Goal: Information Seeking & Learning: Learn about a topic

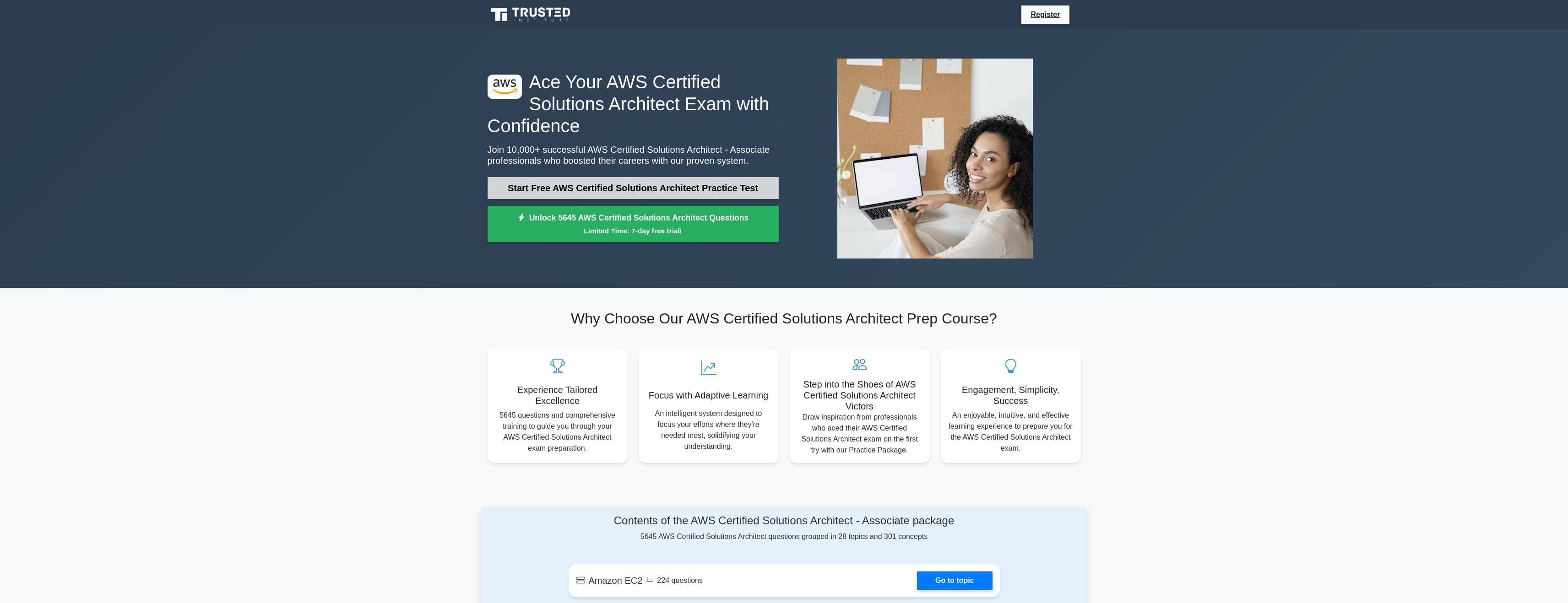
click at [606, 183] on link "Start Free AWS Certified Solutions Architect Practice Test" at bounding box center [633, 188] width 291 height 22
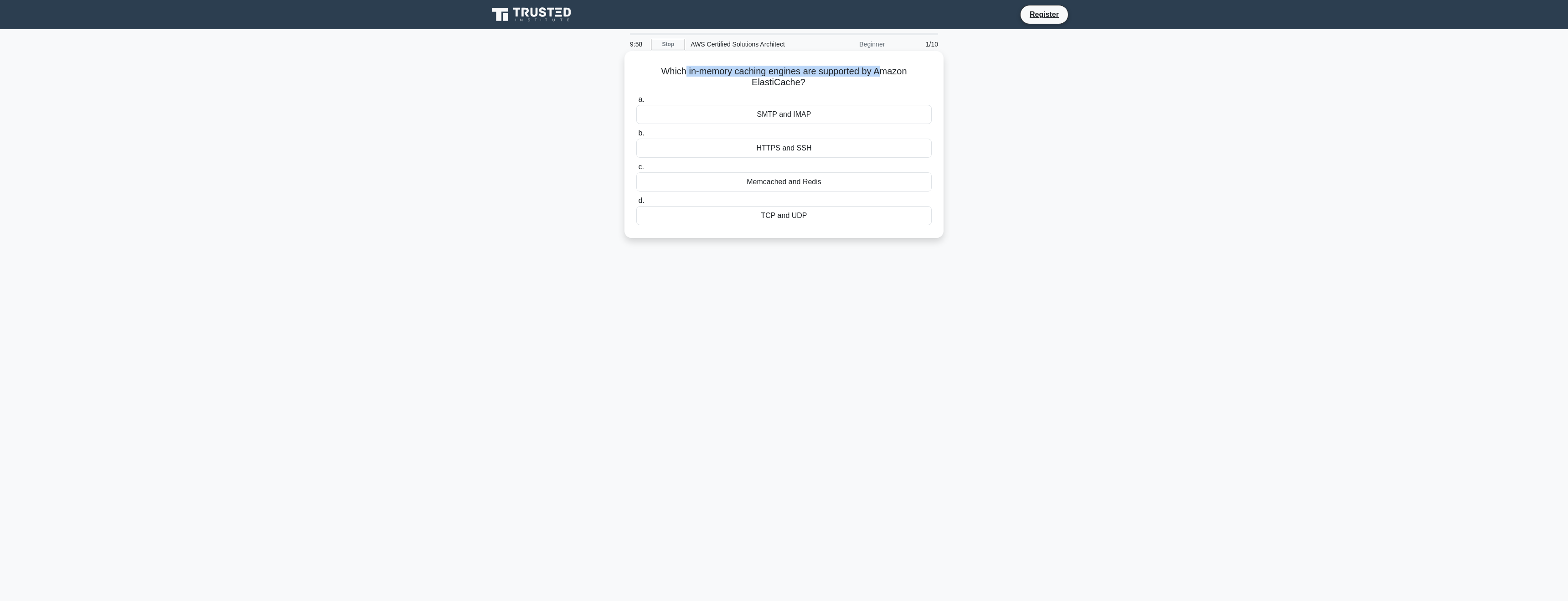
drag, startPoint x: 659, startPoint y: 75, endPoint x: 853, endPoint y: 74, distance: 194.0
click at [853, 74] on h5 "Which in-memory caching engines are supported by Amazon ElastiCache? .spinner_0…" at bounding box center [784, 77] width 297 height 23
click at [854, 74] on h5 "Which in-memory caching engines are supported by Amazon ElastiCache? .spinner_0…" at bounding box center [784, 77] width 297 height 23
drag, startPoint x: 854, startPoint y: 74, endPoint x: 903, endPoint y: 73, distance: 49.0
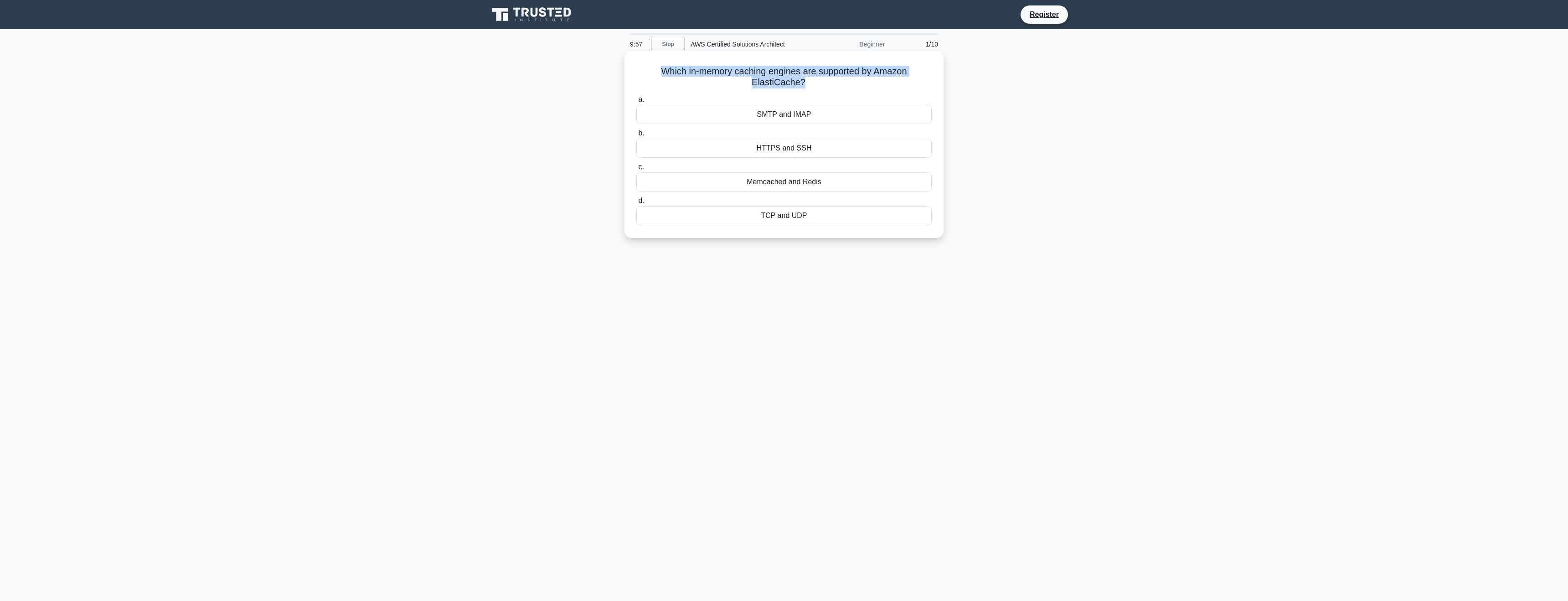
click at [854, 74] on h5 "Which in-memory caching engines are supported by Amazon ElastiCache? .spinner_0…" at bounding box center [784, 77] width 297 height 23
click at [812, 181] on div "Memcached and Redis" at bounding box center [783, 181] width 295 height 19
click at [636, 170] on input "c. Memcached and Redis" at bounding box center [636, 167] width 0 height 6
drag, startPoint x: 647, startPoint y: 71, endPoint x: 796, endPoint y: 68, distance: 149.0
click at [795, 68] on h5 "Which AWS service provides a fully managed relational database with automated p…" at bounding box center [784, 82] width 297 height 33
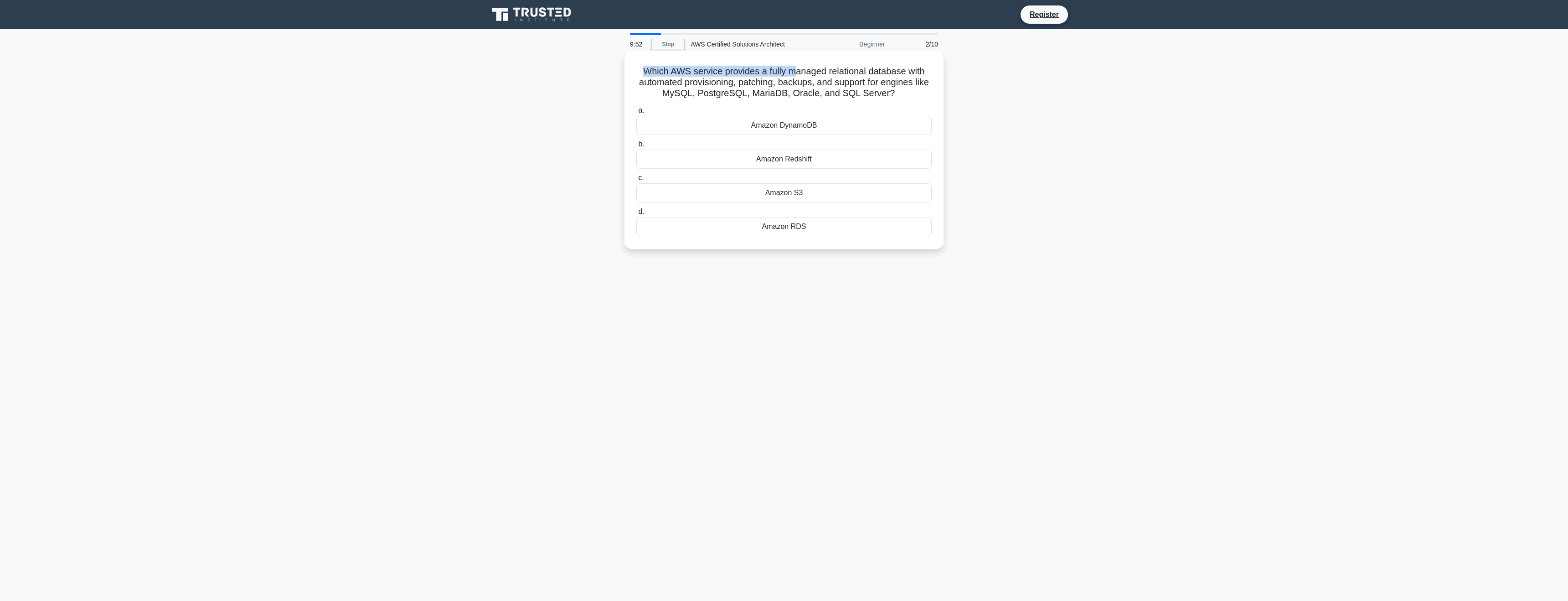
click at [797, 70] on h5 "Which AWS service provides a fully managed relational database with automated p…" at bounding box center [784, 82] width 297 height 33
click at [836, 68] on h5 "Which AWS service provides a fully managed relational database with automated p…" at bounding box center [784, 82] width 297 height 33
drag, startPoint x: 839, startPoint y: 69, endPoint x: 855, endPoint y: 69, distance: 16.0
click at [843, 69] on h5 "Which AWS service provides a fully managed relational database with automated p…" at bounding box center [784, 82] width 297 height 33
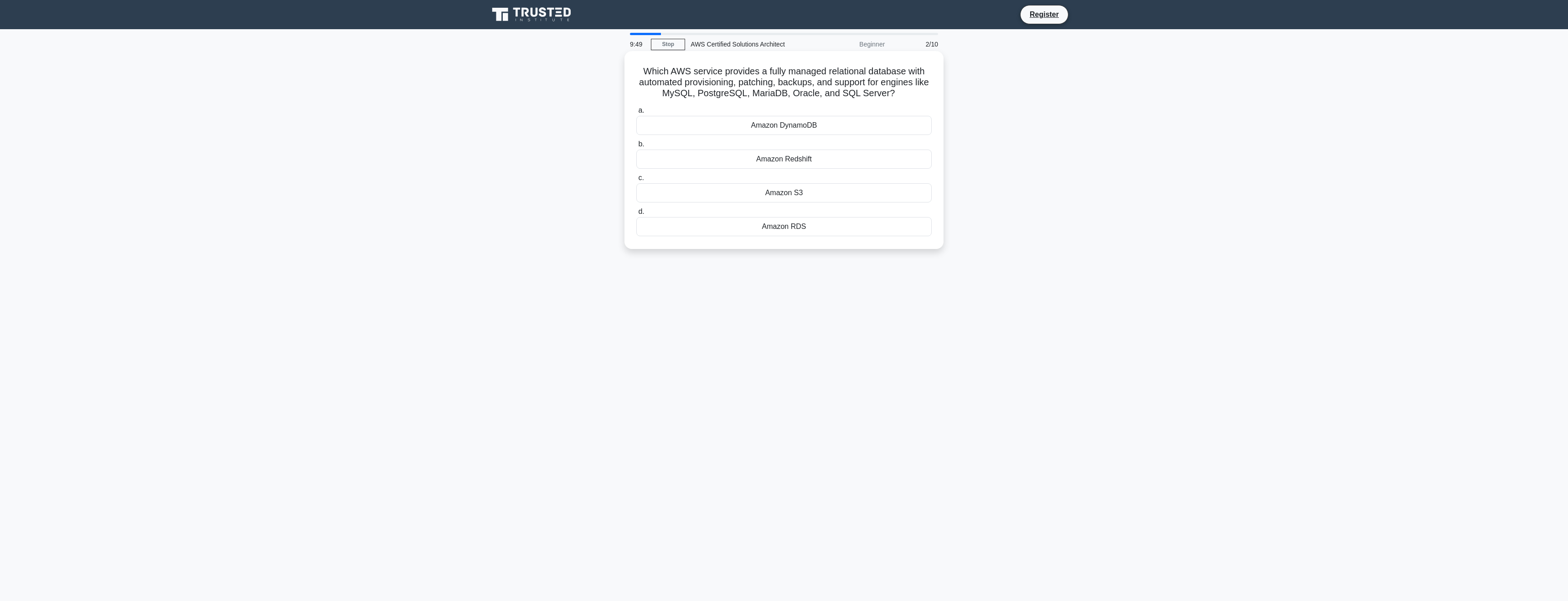
drag, startPoint x: 647, startPoint y: 80, endPoint x: 736, endPoint y: 81, distance: 89.0
click at [729, 81] on h5 "Which AWS service provides a fully managed relational database with automated p…" at bounding box center [784, 82] width 297 height 33
drag, startPoint x: 769, startPoint y: 82, endPoint x: 798, endPoint y: 82, distance: 29.0
click at [797, 82] on h5 "Which AWS service provides a fully managed relational database with automated p…" at bounding box center [784, 82] width 297 height 33
click at [842, 83] on h5 "Which AWS service provides a fully managed relational database with automated p…" at bounding box center [784, 82] width 297 height 33
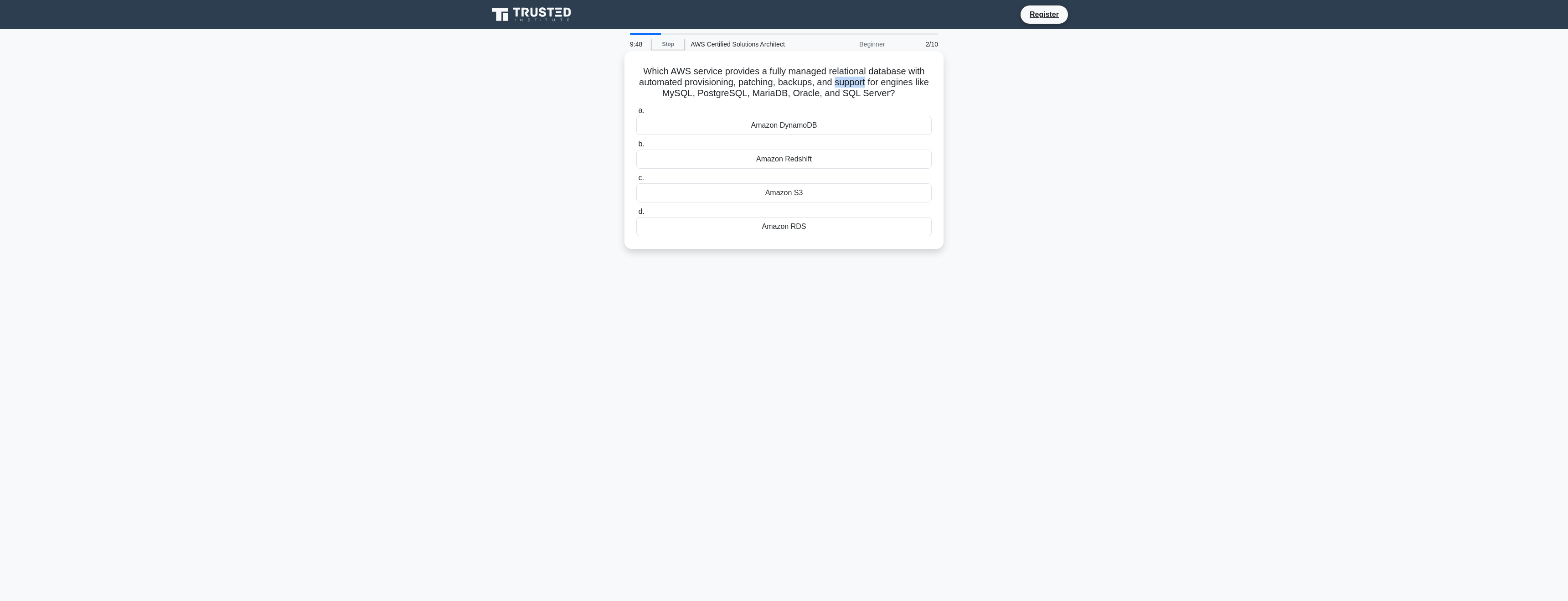
click at [842, 83] on h5 "Which AWS service provides a fully managed relational database with automated p…" at bounding box center [784, 82] width 297 height 33
click at [888, 81] on h5 "Which AWS service provides a fully managed relational database with automated p…" at bounding box center [784, 82] width 297 height 33
click at [796, 230] on div "Amazon RDS" at bounding box center [783, 226] width 295 height 19
click at [636, 215] on input "d. Amazon RDS" at bounding box center [636, 212] width 0 height 6
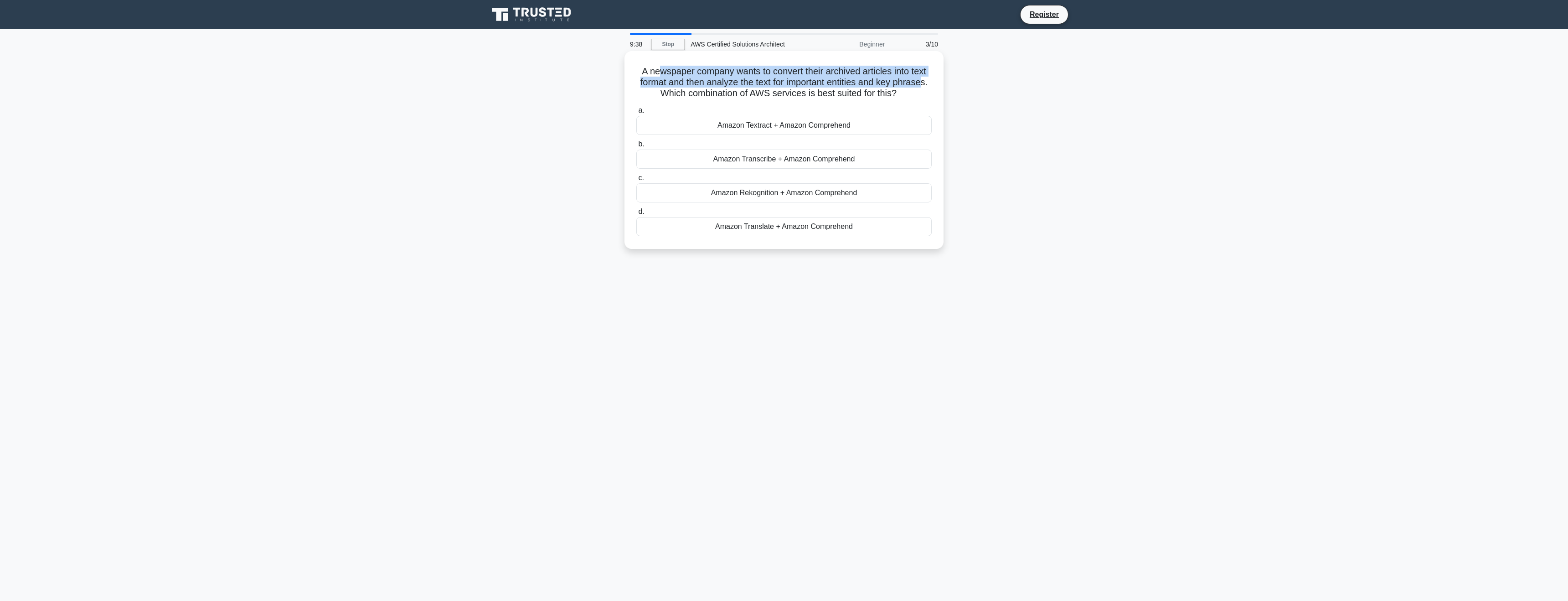
drag, startPoint x: 658, startPoint y: 74, endPoint x: 922, endPoint y: 82, distance: 264.1
click at [922, 82] on h5 "A newspaper company wants to convert their archived articles into text format a…" at bounding box center [784, 82] width 297 height 33
click at [692, 72] on h5 "A newspaper company wants to convert their archived articles into text format a…" at bounding box center [784, 82] width 297 height 33
click at [758, 124] on div "Amazon Textract + Amazon Comprehend" at bounding box center [783, 125] width 295 height 19
click at [636, 113] on input "a. Amazon Textract + Amazon Comprehend" at bounding box center [636, 111] width 0 height 6
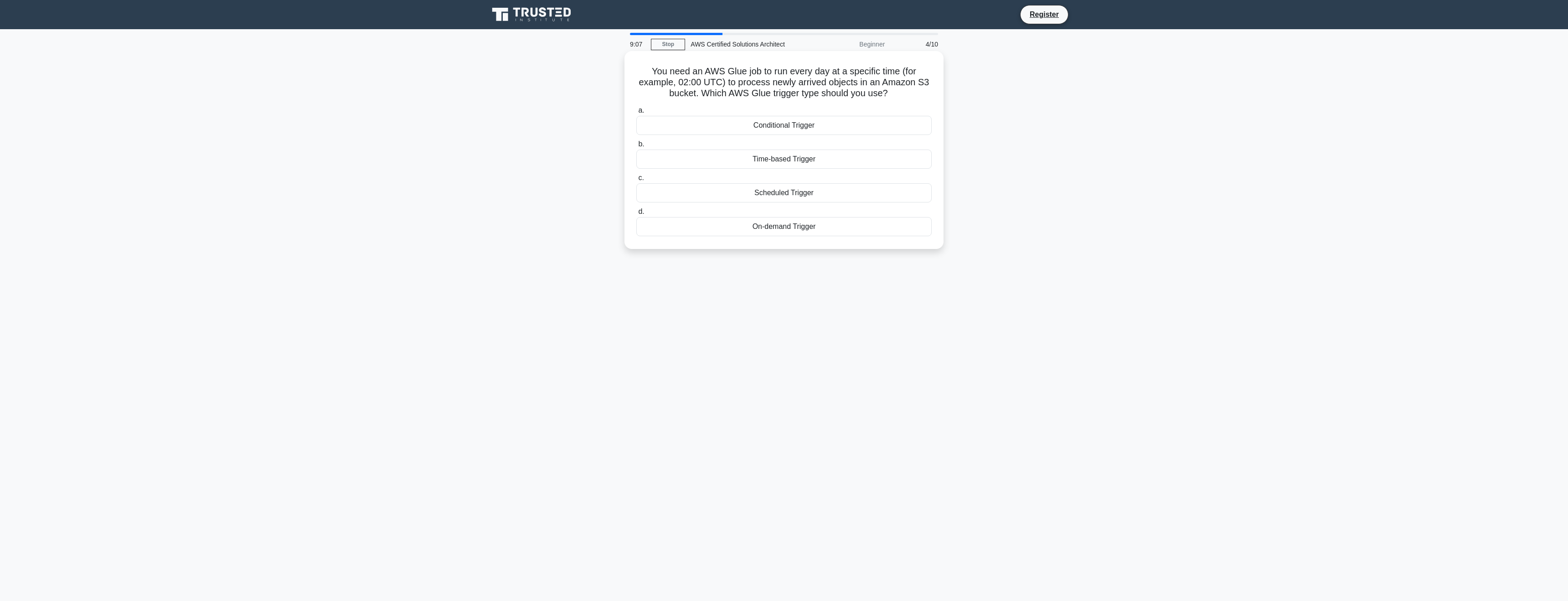
click at [818, 192] on div "Scheduled Trigger" at bounding box center [783, 192] width 295 height 19
click at [636, 181] on input "c. Scheduled Trigger" at bounding box center [636, 178] width 0 height 6
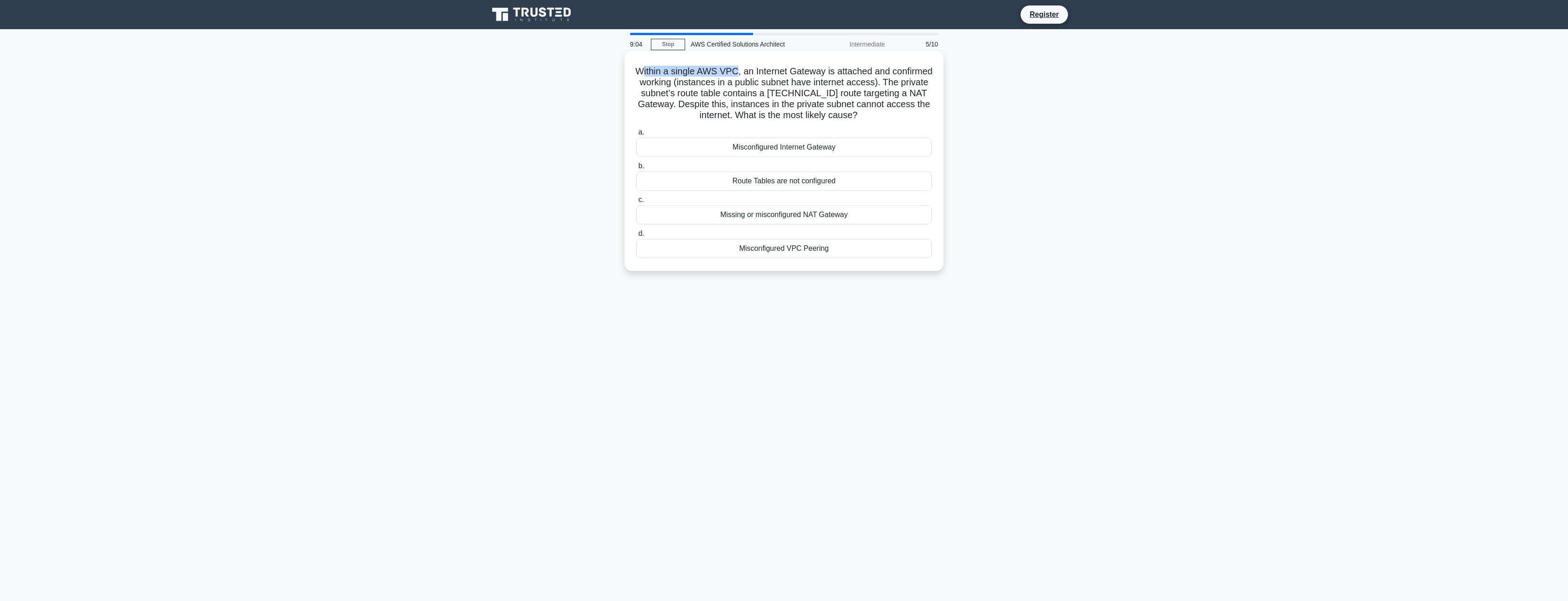
drag, startPoint x: 643, startPoint y: 72, endPoint x: 735, endPoint y: 74, distance: 92.0
click at [735, 74] on h5 "Within a single AWS VPC, an Internet Gateway is attached and confirmed working …" at bounding box center [784, 93] width 297 height 55
drag, startPoint x: 741, startPoint y: 74, endPoint x: 692, endPoint y: 80, distance: 49.4
click at [692, 80] on h5 "Within a single AWS VPC, an Internet Gateway is attached and confirmed working …" at bounding box center [784, 93] width 297 height 55
click at [681, 84] on h5 "Within a single AWS VPC, an Internet Gateway is attached and confirmed working …" at bounding box center [784, 93] width 297 height 55
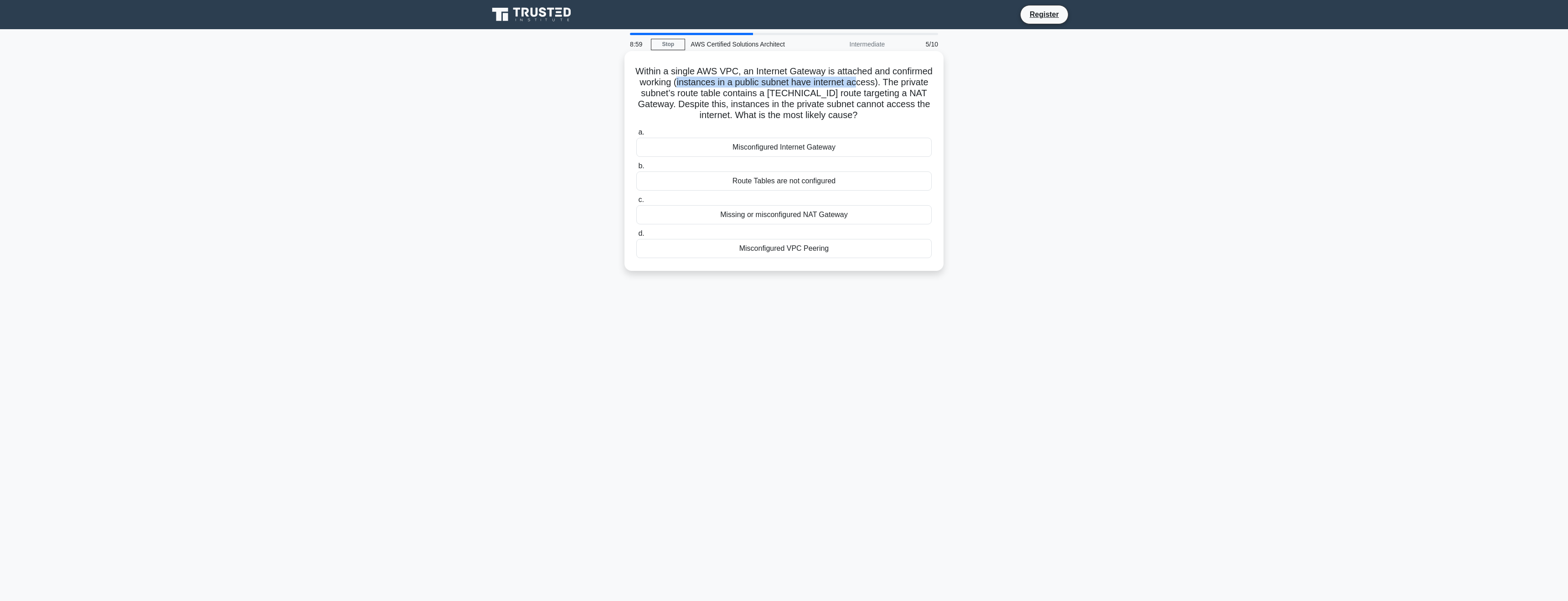
drag, startPoint x: 678, startPoint y: 85, endPoint x: 803, endPoint y: 83, distance: 125.0
click at [855, 81] on h5 "Within a single AWS VPC, an Internet Gateway is attached and confirmed working …" at bounding box center [784, 93] width 297 height 55
drag, startPoint x: 670, startPoint y: 91, endPoint x: 740, endPoint y: 91, distance: 70.0
click at [740, 91] on h5 "Within a single AWS VPC, an Internet Gateway is attached and confirmed working …" at bounding box center [784, 93] width 297 height 55
click at [786, 91] on h5 "Within a single AWS VPC, an Internet Gateway is attached and confirmed working …" at bounding box center [784, 93] width 297 height 55
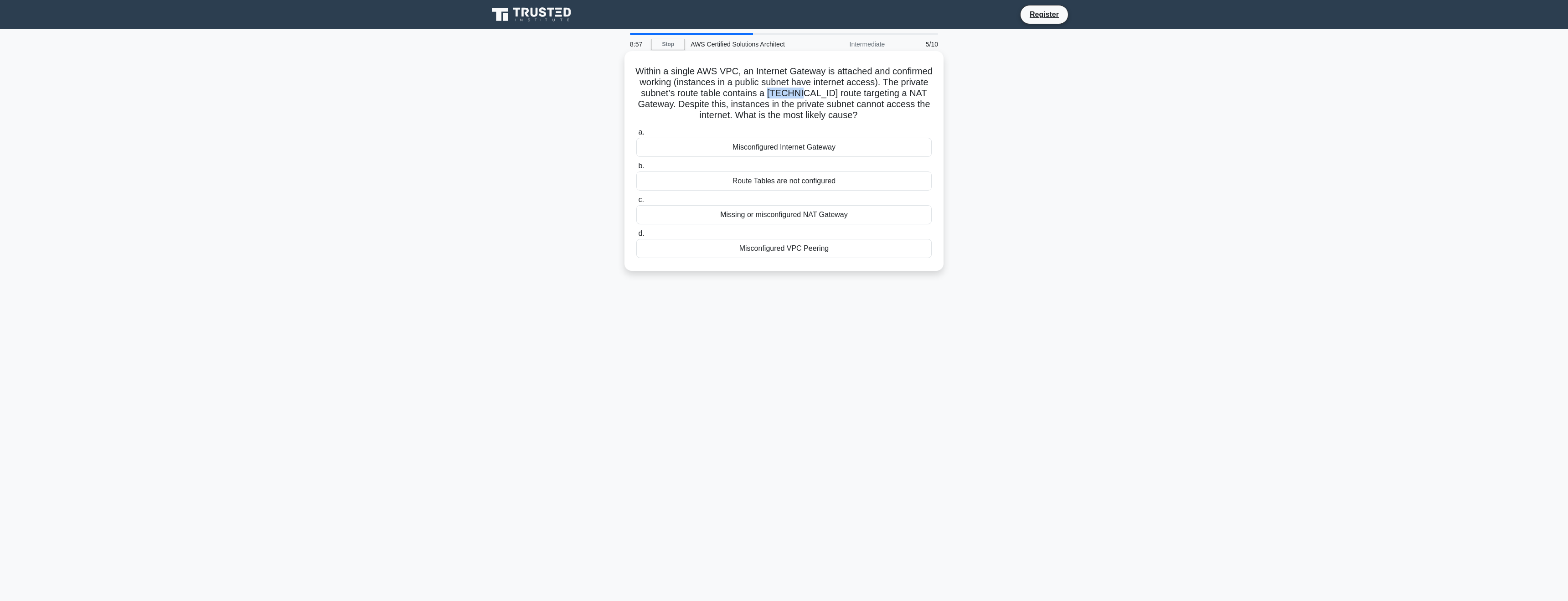
click at [786, 91] on h5 "Within a single AWS VPC, an Internet Gateway is attached and confirmed working …" at bounding box center [784, 93] width 297 height 55
click at [840, 93] on h5 "Within a single AWS VPC, an Internet Gateway is attached and confirmed working …" at bounding box center [784, 93] width 297 height 55
click at [841, 94] on h5 "Within a single AWS VPC, an Internet Gateway is attached and confirmed working …" at bounding box center [784, 93] width 297 height 55
click at [920, 95] on h5 "Within a single AWS VPC, an Internet Gateway is attached and confirmed working …" at bounding box center [784, 93] width 297 height 55
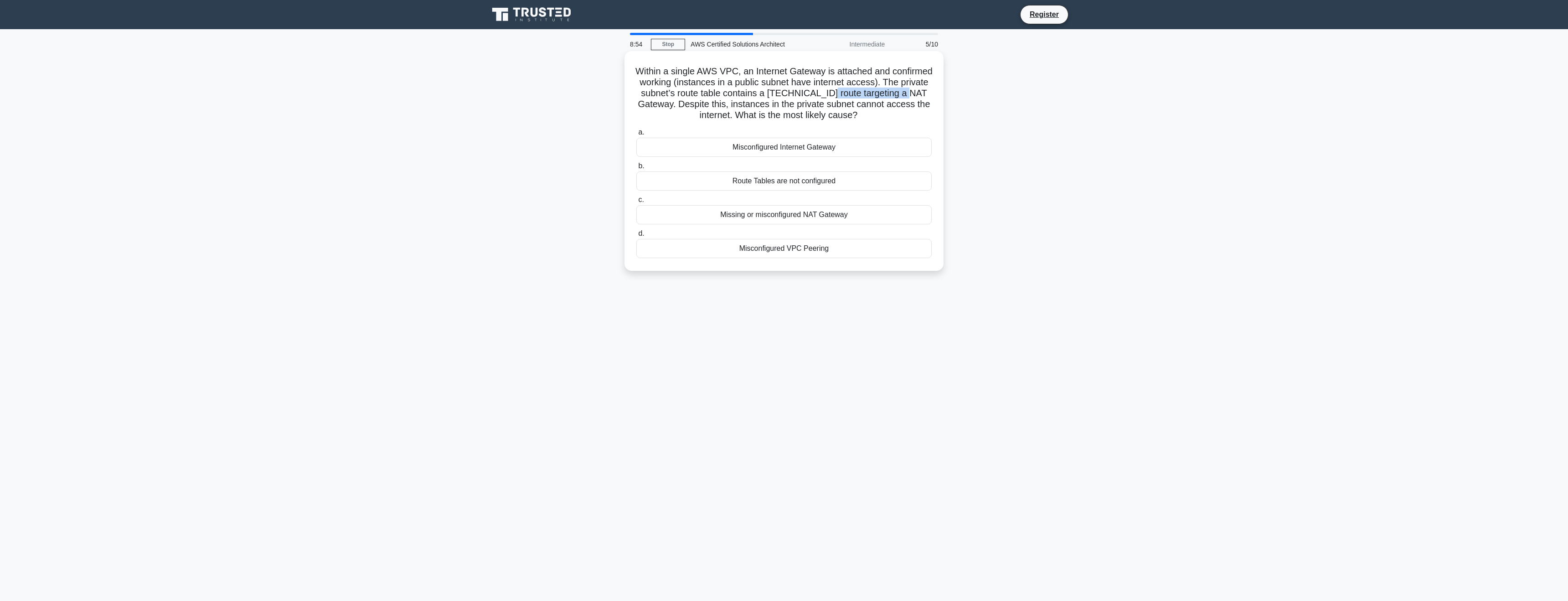
drag, startPoint x: 819, startPoint y: 94, endPoint x: 901, endPoint y: 94, distance: 82.0
click at [901, 94] on h5 "Within a single AWS VPC, an Internet Gateway is attached and confirmed working …" at bounding box center [784, 93] width 297 height 55
drag, startPoint x: 651, startPoint y: 105, endPoint x: 691, endPoint y: 104, distance: 40.0
click at [691, 104] on h5 "Within a single AWS VPC, an Internet Gateway is attached and confirmed working …" at bounding box center [784, 93] width 297 height 55
drag, startPoint x: 695, startPoint y: 104, endPoint x: 830, endPoint y: 104, distance: 135.0
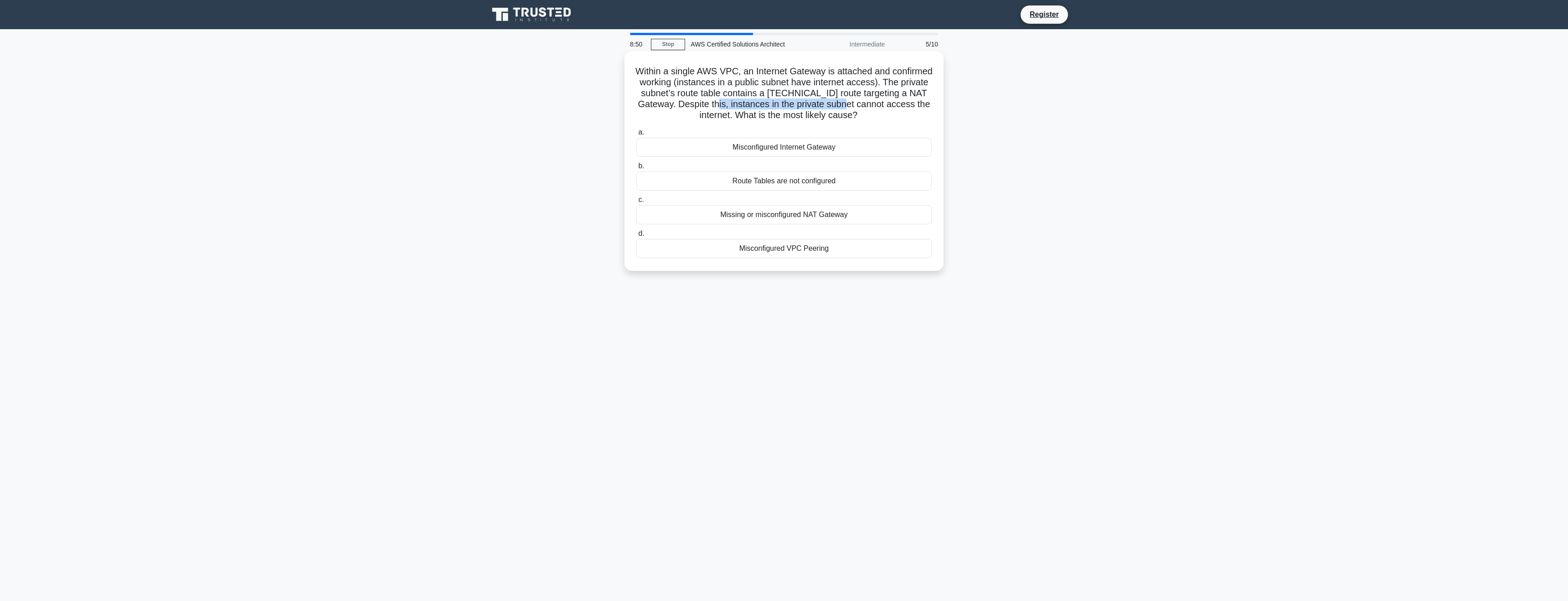
click at [830, 104] on h5 "Within a single AWS VPC, an Internet Gateway is attached and confirmed working …" at bounding box center [784, 93] width 297 height 55
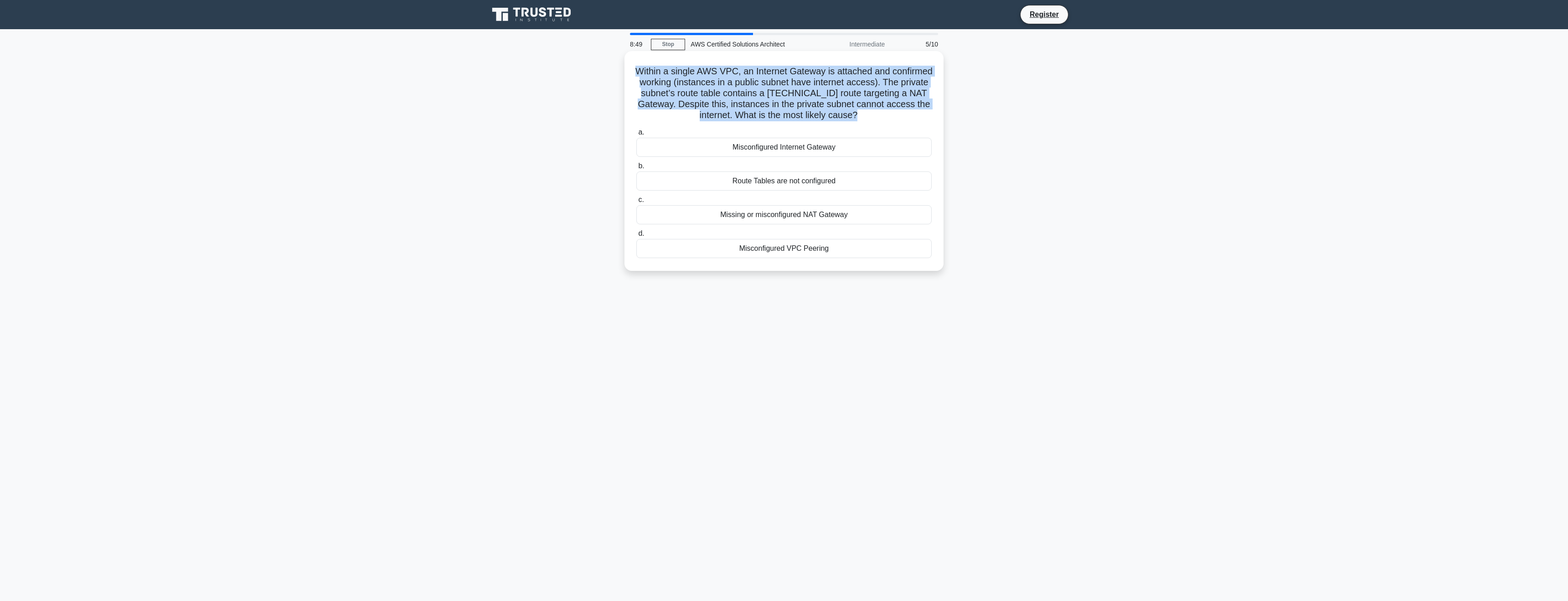
click at [830, 104] on h5 "Within a single AWS VPC, an Internet Gateway is attached and confirmed working …" at bounding box center [784, 93] width 297 height 55
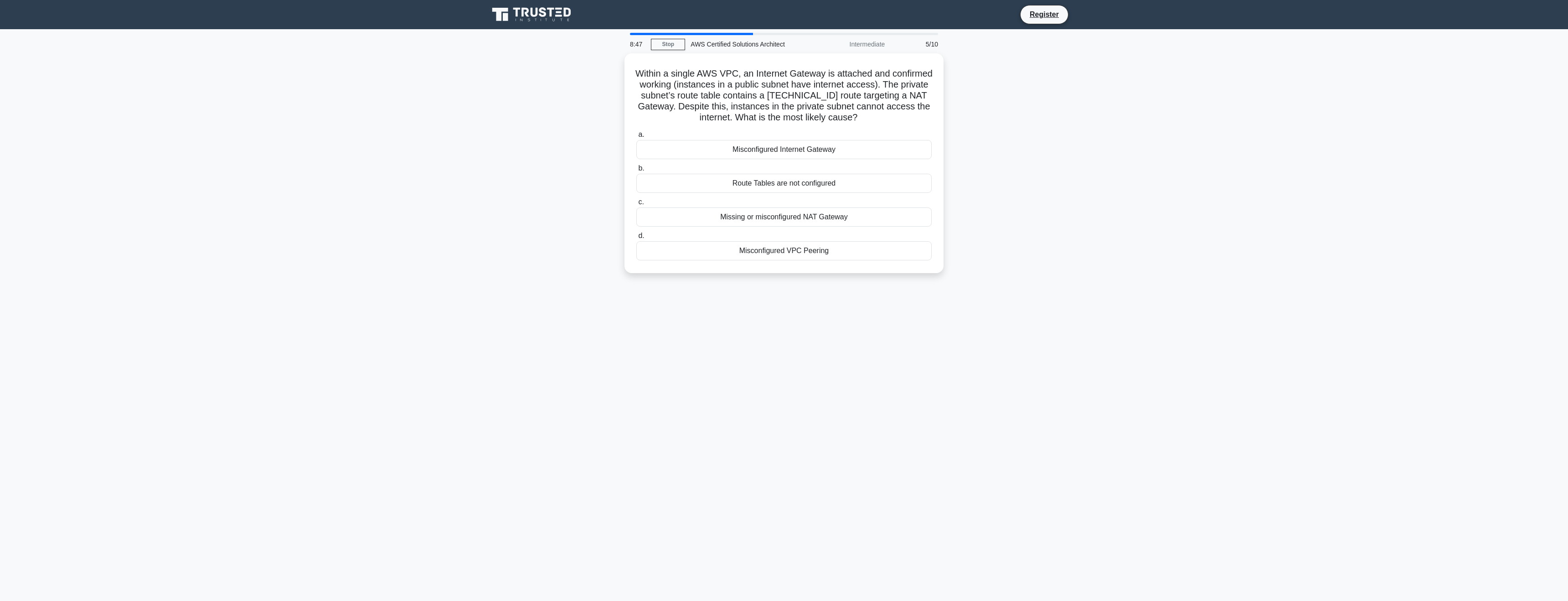
click at [1016, 195] on div "Within a single AWS VPC, an Internet Gateway is attached and confirmed working …" at bounding box center [784, 169] width 601 height 231
drag, startPoint x: 761, startPoint y: 93, endPoint x: 830, endPoint y: 96, distance: 69.1
click at [830, 96] on h5 "Within a single AWS VPC, an Internet Gateway is attached and confirmed working …" at bounding box center [784, 93] width 297 height 55
click at [870, 90] on h5 "Within a single AWS VPC, an Internet Gateway is attached and confirmed working …" at bounding box center [784, 93] width 297 height 55
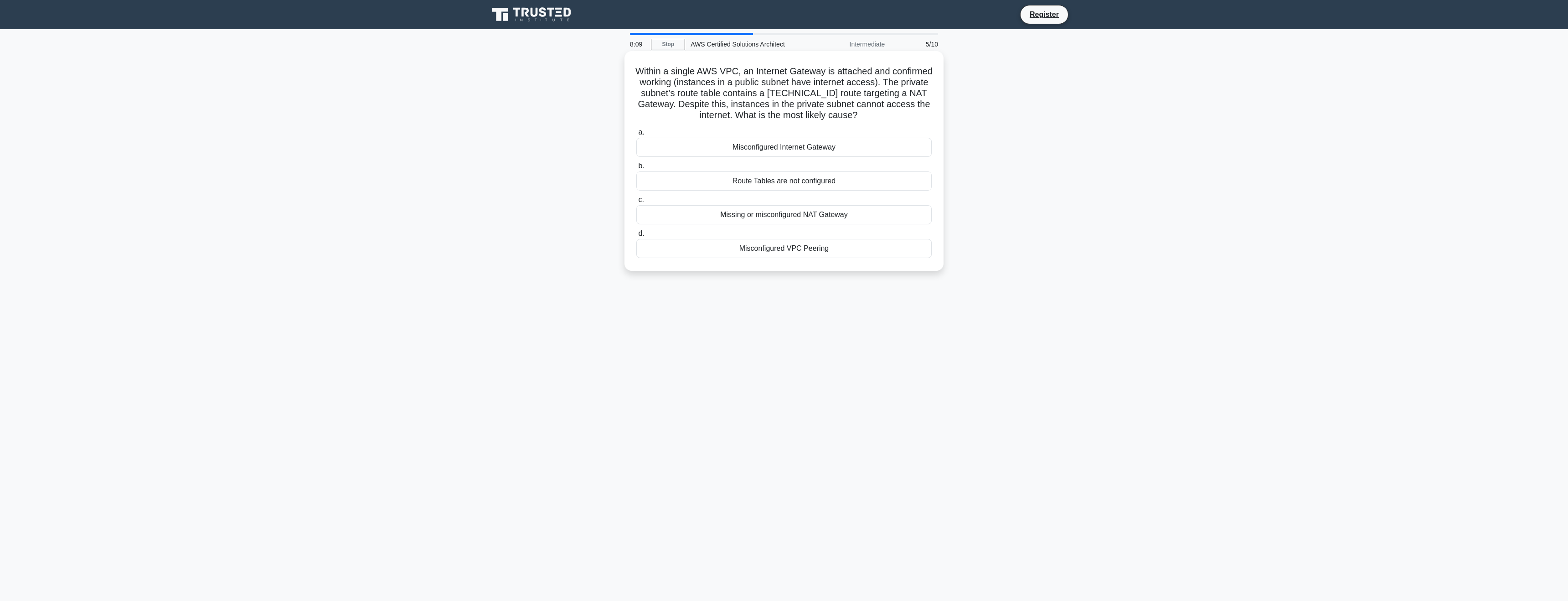
click at [942, 94] on div "Within a single AWS VPC, an Internet Gateway is attached and confirmed working …" at bounding box center [784, 161] width 319 height 220
click at [896, 94] on h5 "Within a single AWS VPC, an Internet Gateway is attached and confirmed working …" at bounding box center [784, 93] width 297 height 55
drag, startPoint x: 725, startPoint y: 100, endPoint x: 869, endPoint y: 110, distance: 144.3
click at [869, 110] on h5 "Within a single AWS VPC, an Internet Gateway is attached and confirmed working …" at bounding box center [784, 93] width 297 height 55
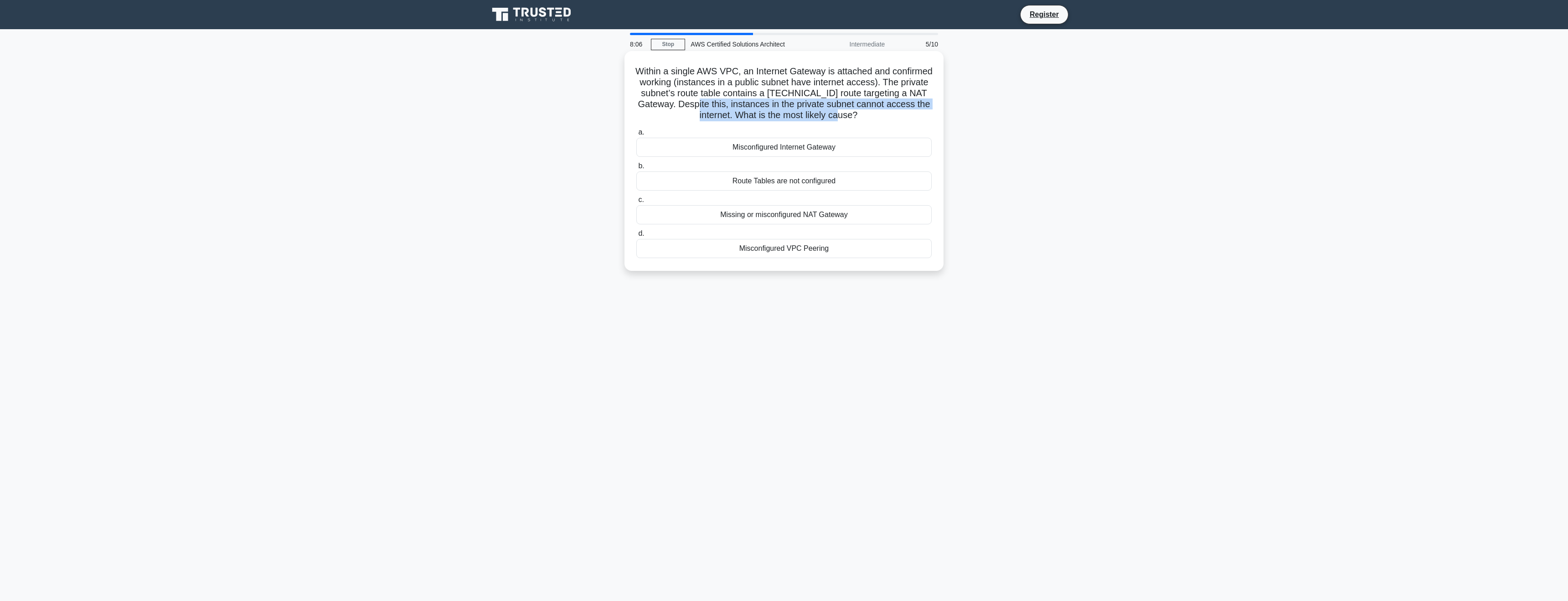
click at [873, 105] on h5 "Within a single AWS VPC, an Internet Gateway is attached and confirmed working …" at bounding box center [784, 93] width 297 height 55
click at [808, 216] on div "Missing or misconfigured NAT Gateway" at bounding box center [783, 214] width 295 height 19
click at [636, 203] on input "c. Missing or misconfigured NAT Gateway" at bounding box center [636, 200] width 0 height 6
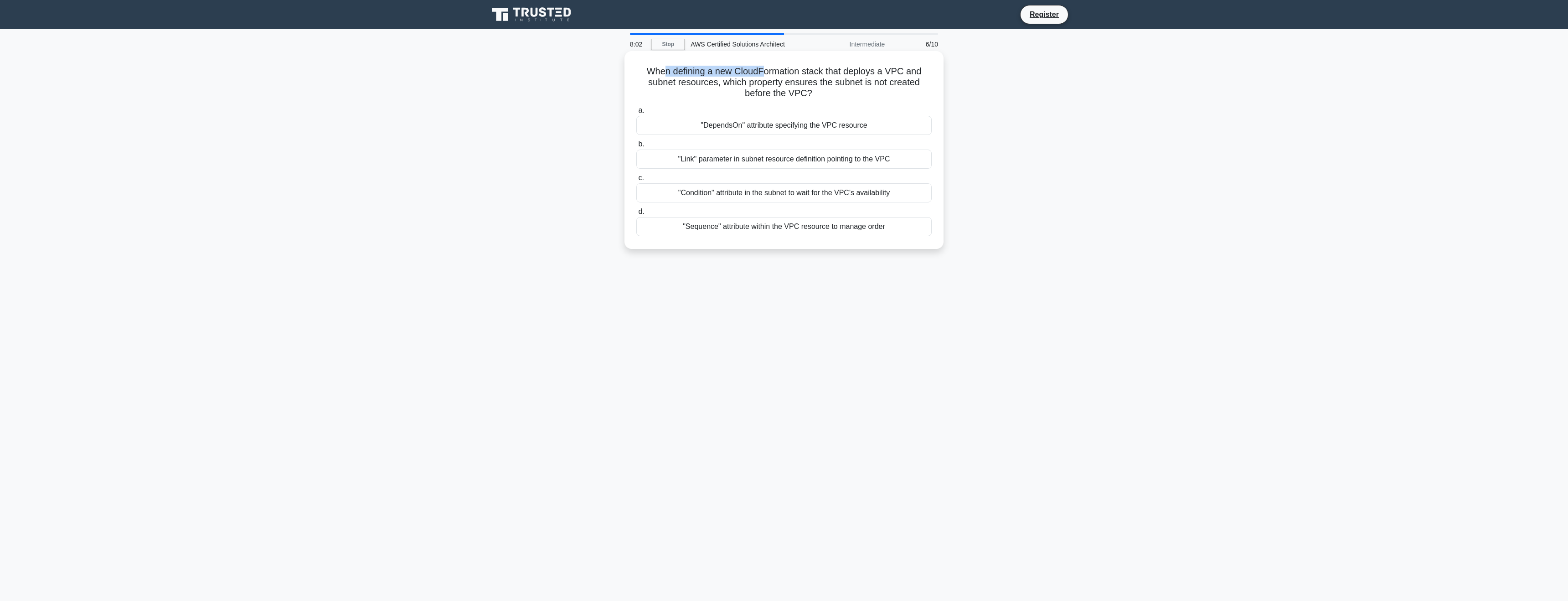
drag, startPoint x: 669, startPoint y: 73, endPoint x: 765, endPoint y: 71, distance: 96.0
click at [765, 71] on h5 "When defining a new CloudFormation stack that deploys a VPC and subnet resource…" at bounding box center [784, 82] width 297 height 33
drag, startPoint x: 723, startPoint y: 85, endPoint x: 824, endPoint y: 87, distance: 101.0
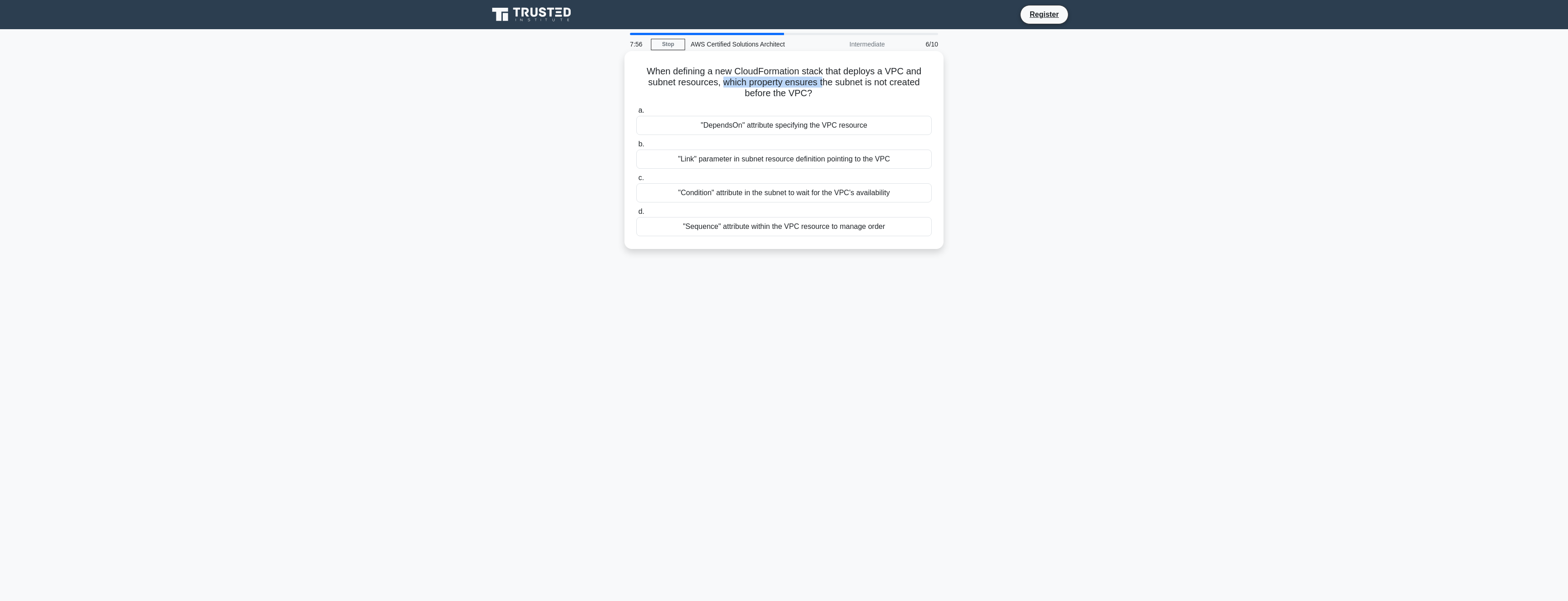
click at [824, 87] on h5 "When defining a new CloudFormation stack that deploys a VPC and subnet resource…" at bounding box center [784, 82] width 297 height 33
click at [812, 92] on icon ".spinner_0XTQ{transform-origin:center;animation:spinner_y6GP .75s linear infini…" at bounding box center [817, 94] width 11 height 11
click at [782, 128] on div ""DependsOn" attribute specifying the VPC resource" at bounding box center [783, 125] width 295 height 19
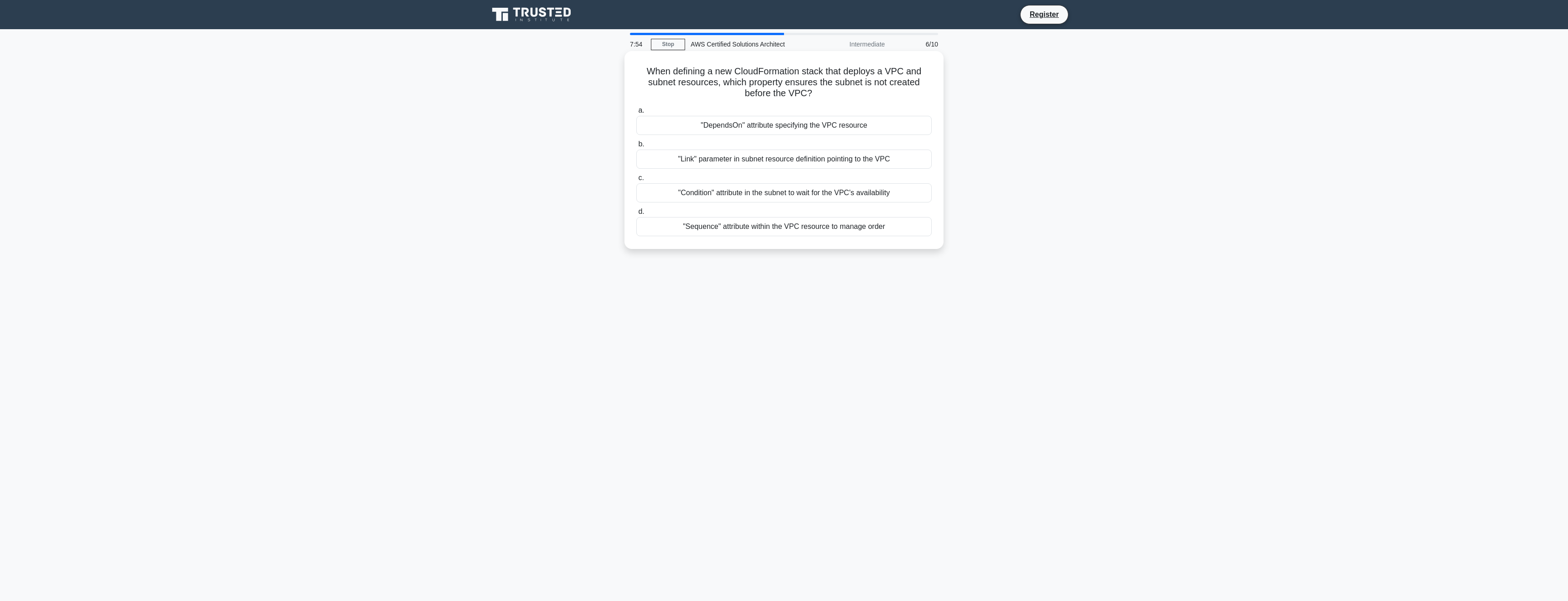
click at [636, 113] on input "a. "DependsOn" attribute specifying the VPC resource" at bounding box center [636, 111] width 0 height 6
drag, startPoint x: 640, startPoint y: 74, endPoint x: 759, endPoint y: 82, distance: 119.3
click at [759, 82] on h5 "A developer wants to invoke their AWS Lambda function in response to Amazon SNS…" at bounding box center [784, 77] width 297 height 23
drag, startPoint x: 781, startPoint y: 82, endPoint x: 870, endPoint y: 83, distance: 89.0
click at [874, 83] on h5 "A developer wants to invoke their AWS Lambda function in response to Amazon SNS…" at bounding box center [784, 77] width 297 height 23
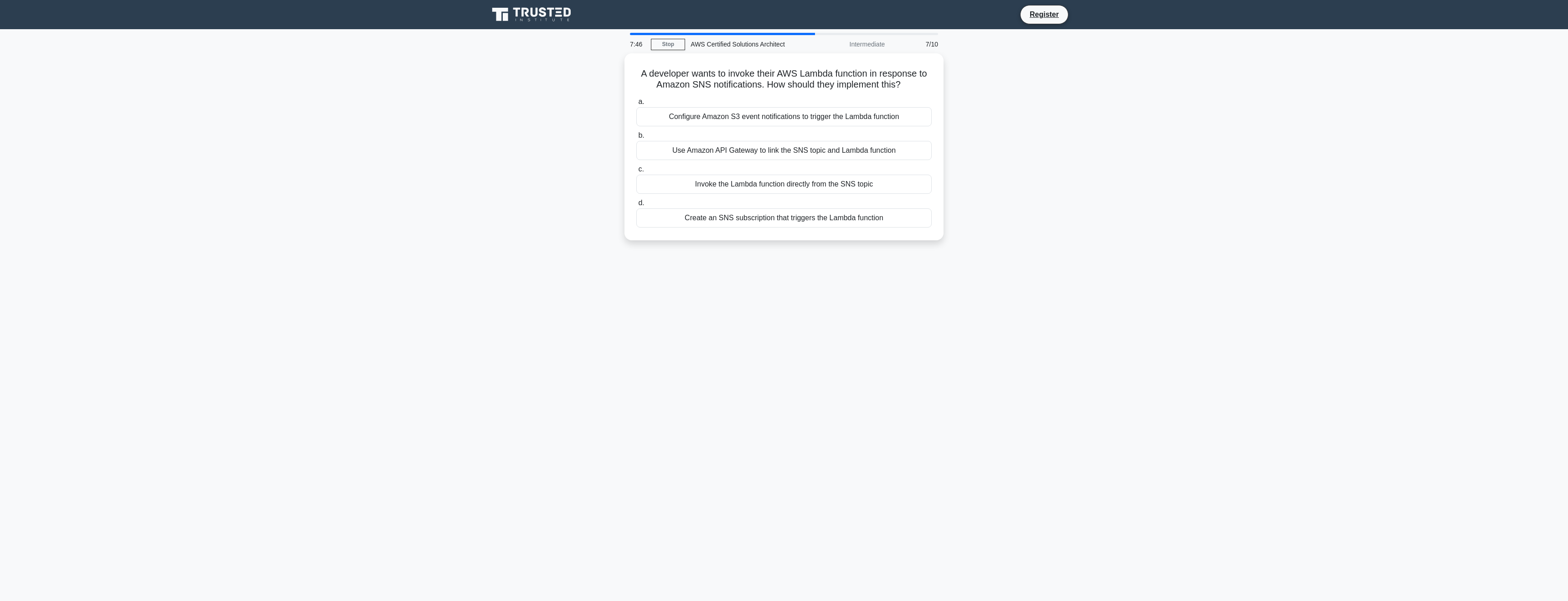
click at [998, 116] on div "A developer wants to invoke their AWS Lambda function in response to Amazon SNS…" at bounding box center [784, 152] width 601 height 198
click at [744, 219] on div "Create an SNS subscription that triggers the Lambda function" at bounding box center [783, 215] width 295 height 19
click at [636, 204] on input "d. Create an SNS subscription that triggers the Lambda function" at bounding box center [636, 201] width 0 height 6
drag, startPoint x: 652, startPoint y: 70, endPoint x: 687, endPoint y: 70, distance: 35.0
click at [687, 70] on h5 "In AWS Glue, what is the primary purpose of a job bookmark during repeated ETL …" at bounding box center [784, 77] width 297 height 23
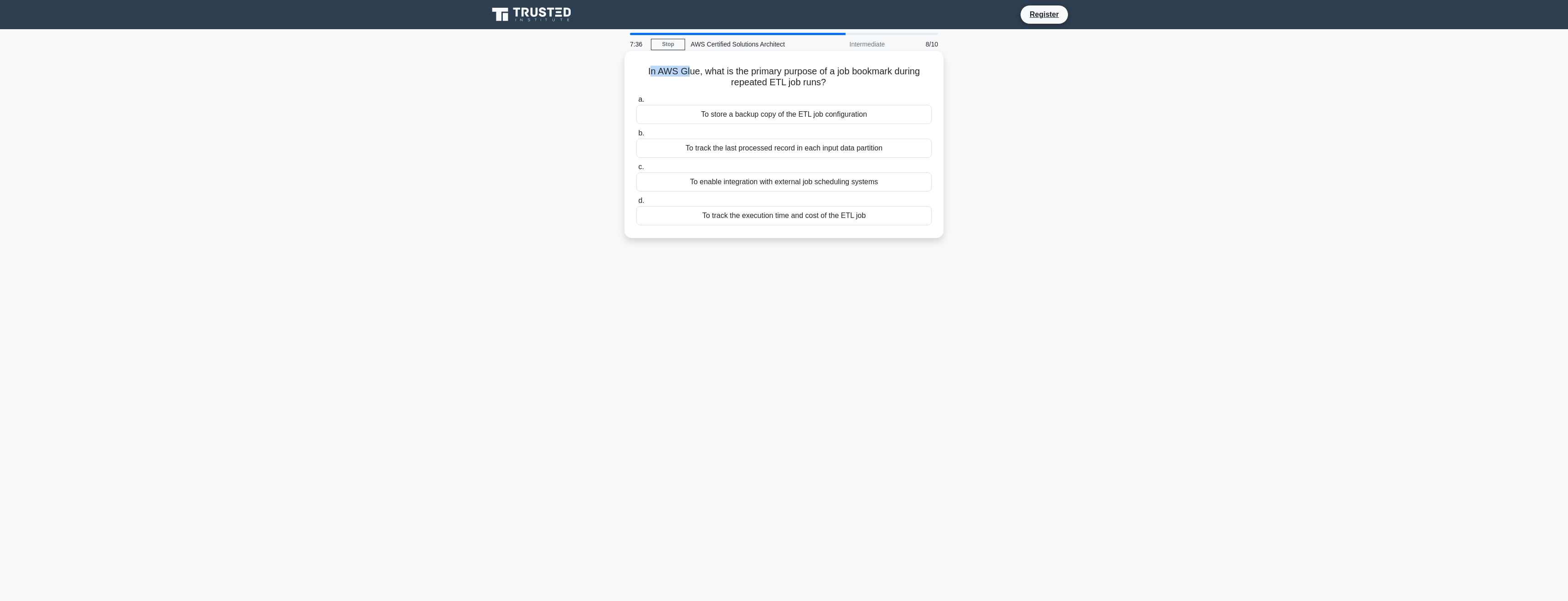
drag, startPoint x: 705, startPoint y: 70, endPoint x: 834, endPoint y: 77, distance: 129.2
click at [834, 77] on h5 "In AWS Glue, what is the primary purpose of a job bookmark during repeated ETL …" at bounding box center [784, 77] width 297 height 23
click at [834, 77] on icon ".spinner_0XTQ{transform-origin:center;animation:spinner_y6GP .75s linear infini…" at bounding box center [831, 83] width 11 height 11
drag, startPoint x: 749, startPoint y: 68, endPoint x: 823, endPoint y: 79, distance: 74.8
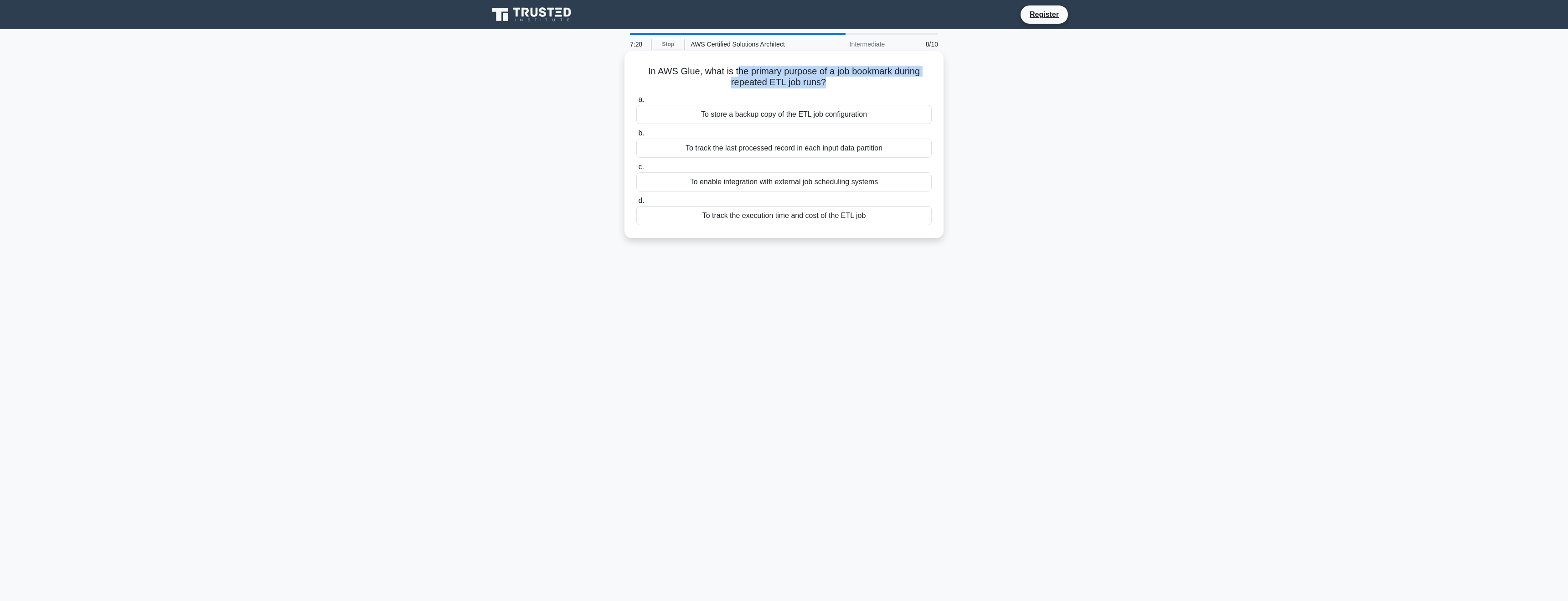
click at [823, 79] on h5 "In AWS Glue, what is the primary purpose of a job bookmark during repeated ETL …" at bounding box center [784, 77] width 297 height 23
click at [741, 148] on div "To track the last processed record in each input data partition" at bounding box center [783, 148] width 295 height 19
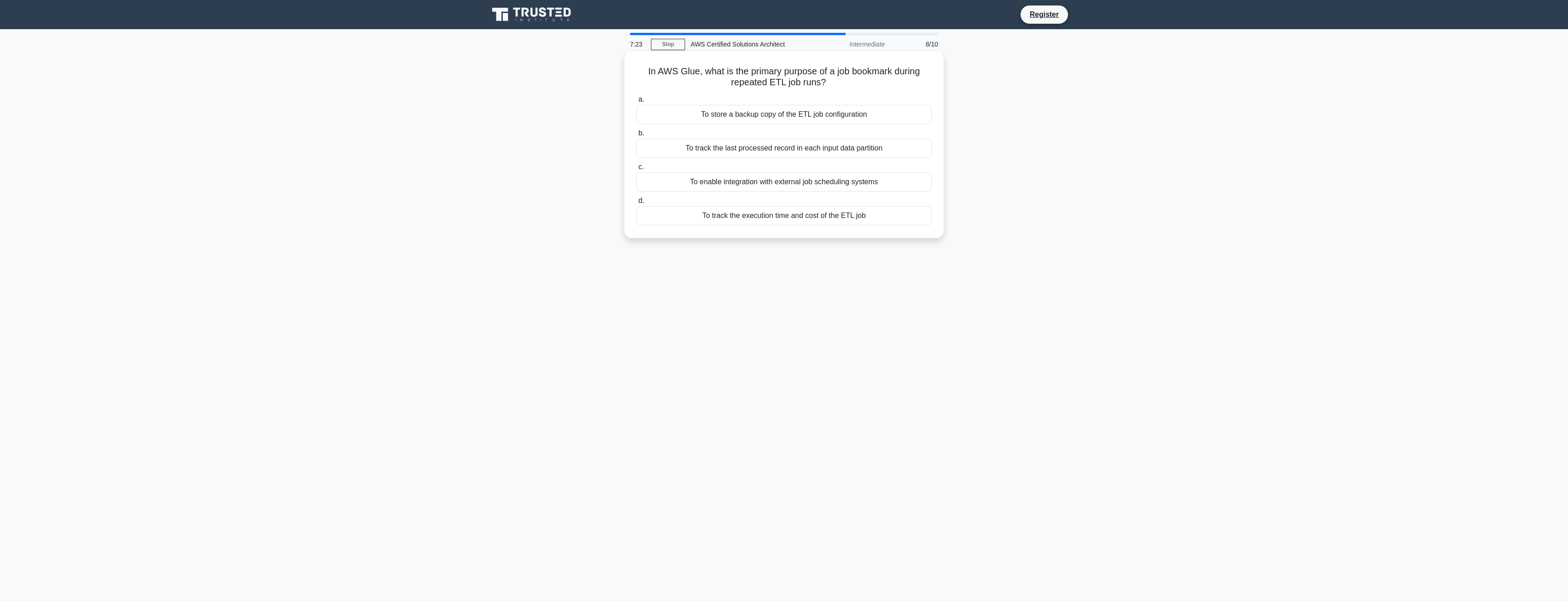
click at [636, 136] on input "b. To track the last processed record in each input data partition" at bounding box center [636, 133] width 0 height 6
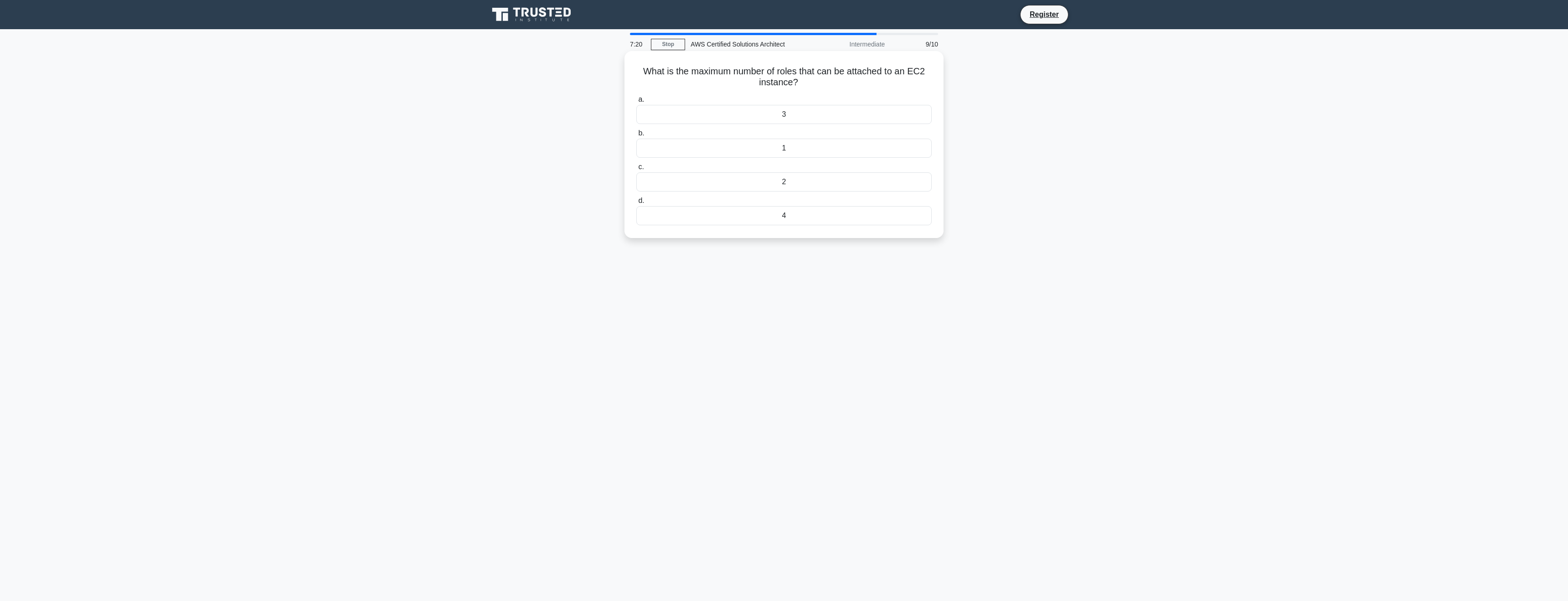
drag, startPoint x: 660, startPoint y: 69, endPoint x: 886, endPoint y: 79, distance: 226.2
click at [887, 78] on h5 "What is the maximum number of roles that can be attached to an EC2 instance? .s…" at bounding box center [784, 77] width 297 height 23
click at [794, 150] on div "1" at bounding box center [783, 148] width 295 height 19
click at [636, 136] on input "b. 1" at bounding box center [636, 133] width 0 height 6
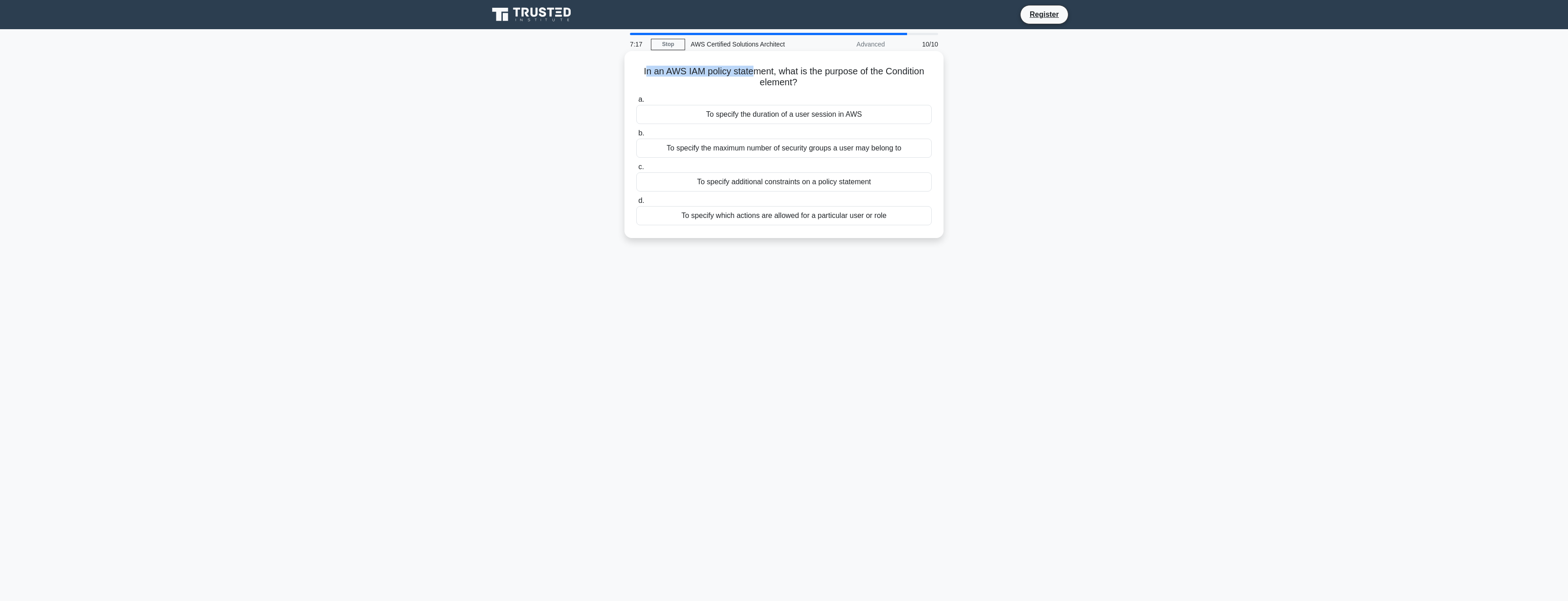
drag, startPoint x: 645, startPoint y: 73, endPoint x: 758, endPoint y: 69, distance: 113.1
click at [758, 69] on h5 "In an AWS IAM policy statement, what is the purpose of the Condition element? .…" at bounding box center [784, 77] width 297 height 23
drag, startPoint x: 780, startPoint y: 71, endPoint x: 785, endPoint y: 80, distance: 10.3
click at [785, 80] on h5 "In an AWS IAM policy statement, what is the purpose of the Condition element? .…" at bounding box center [784, 77] width 297 height 23
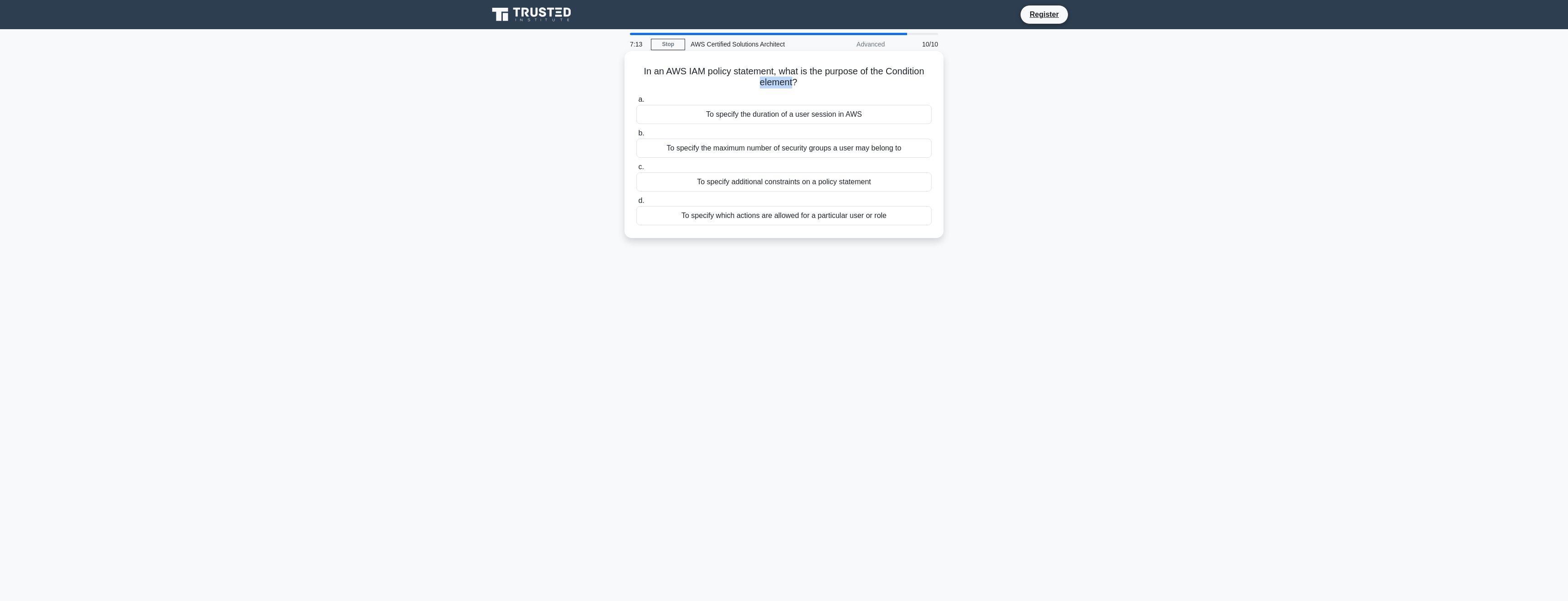
click at [785, 80] on h5 "In an AWS IAM policy statement, what is the purpose of the Condition element? .…" at bounding box center [784, 77] width 297 height 23
click at [788, 76] on h5 "In an AWS IAM policy statement, what is the purpose of the Condition element? .…" at bounding box center [784, 77] width 297 height 23
click at [1043, 214] on div "In an AWS IAM policy statement, what is the purpose of the Condition element? .…" at bounding box center [784, 152] width 601 height 198
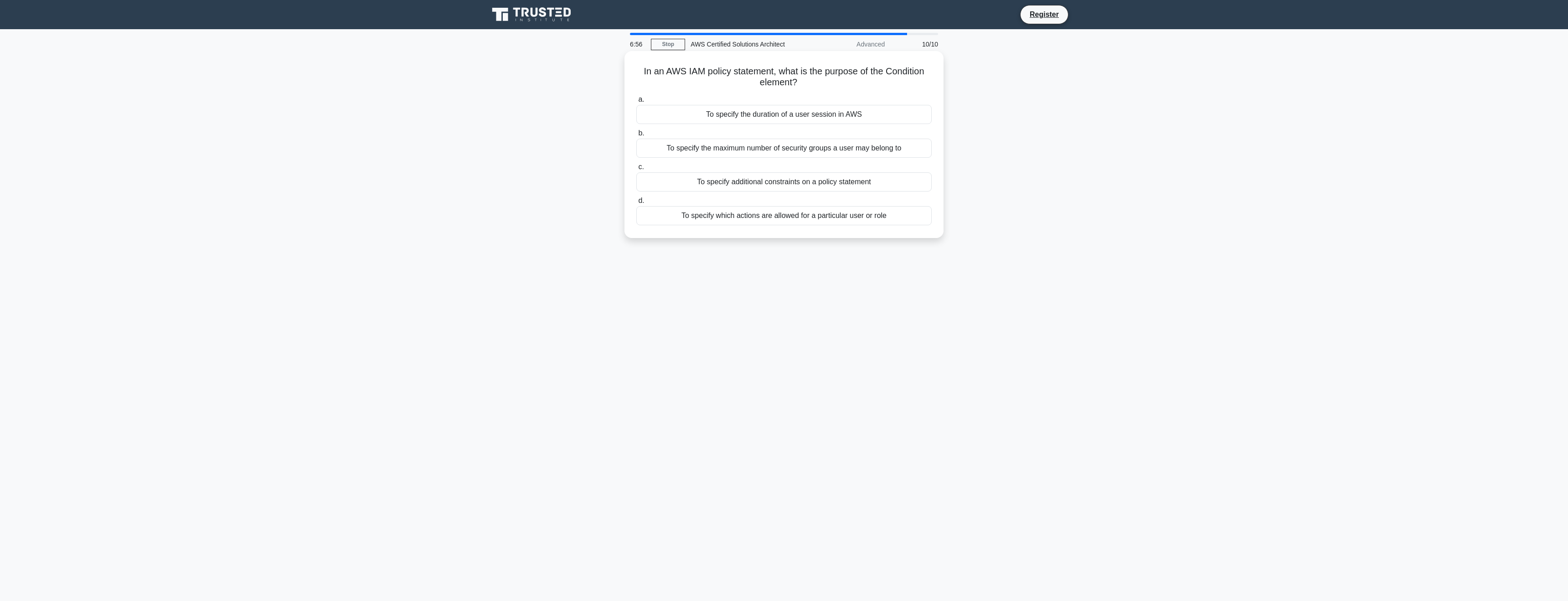
click at [779, 185] on div "To specify additional constraints on a policy statement" at bounding box center [783, 181] width 295 height 19
click at [636, 170] on input "c. To specify additional constraints on a policy statement" at bounding box center [636, 167] width 0 height 6
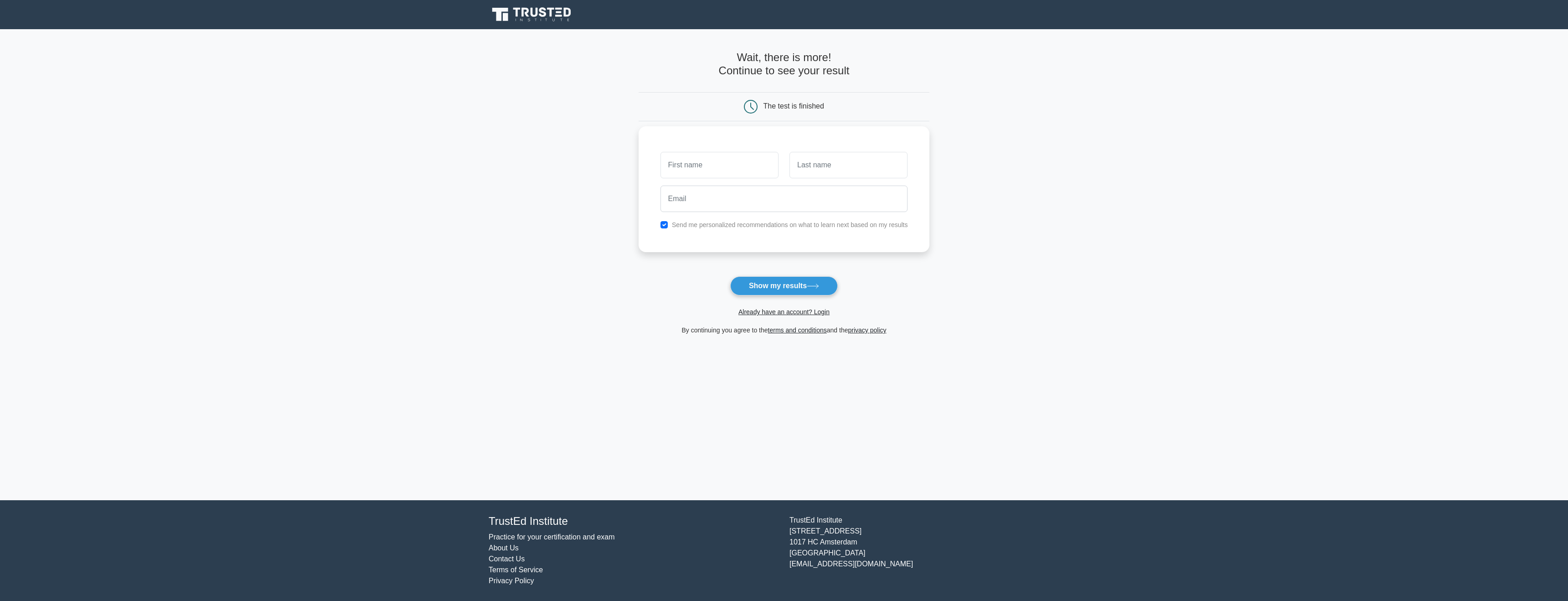
click at [681, 226] on label "Send me personalized recommendations on what to learn next based on my results" at bounding box center [790, 225] width 236 height 7
drag, startPoint x: 658, startPoint y: 225, endPoint x: 683, endPoint y: 211, distance: 28.7
click at [658, 225] on div "Send me personalized recommendations on what to learn next based on my results" at bounding box center [784, 225] width 259 height 11
click at [666, 226] on input "checkbox" at bounding box center [664, 225] width 7 height 7
checkbox input "false"
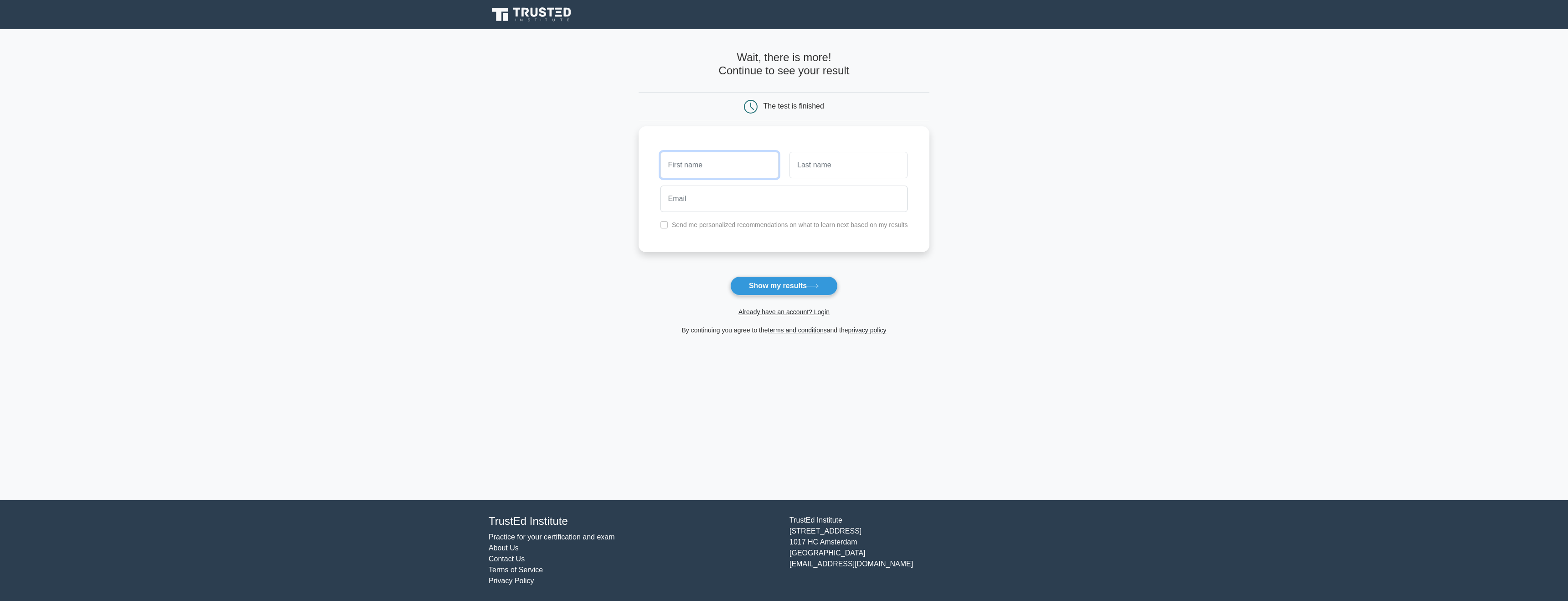
click at [704, 166] on input "text" at bounding box center [719, 164] width 118 height 26
type input "ª"
type input "A"
type input "B"
type input "a@b.pt"
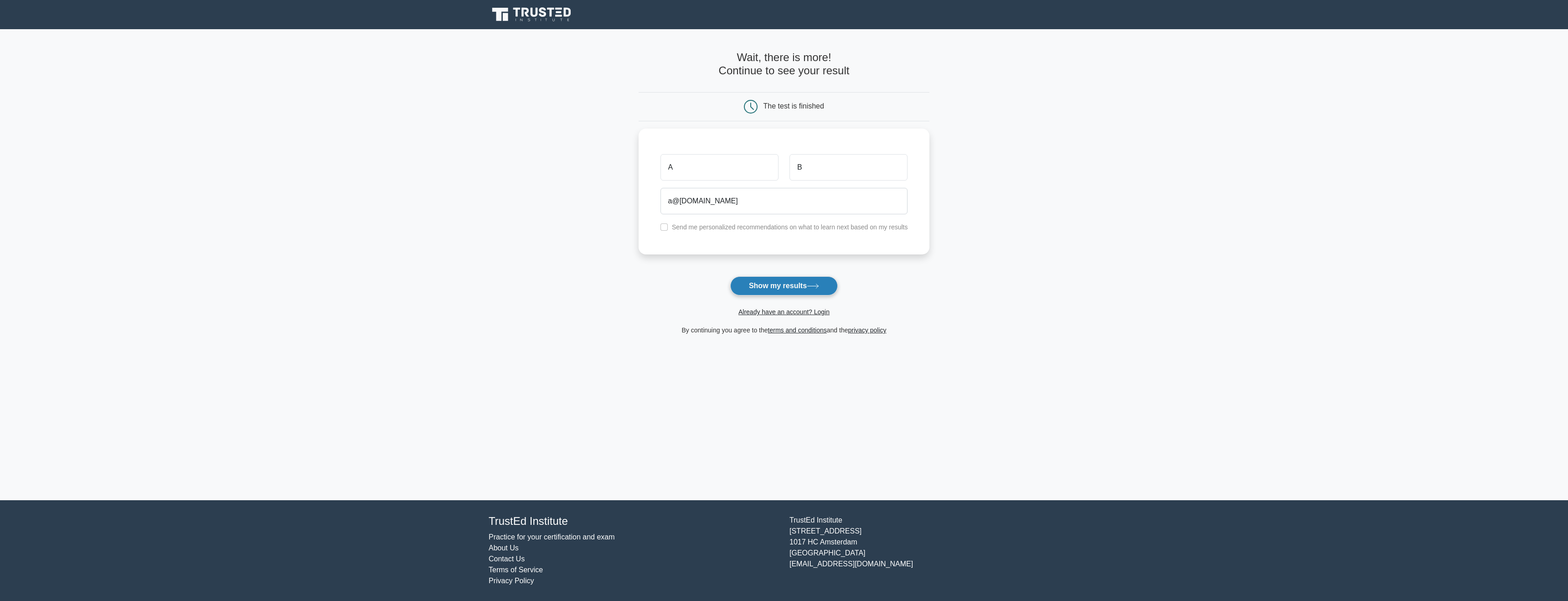
click at [791, 281] on button "Show my results" at bounding box center [784, 286] width 108 height 19
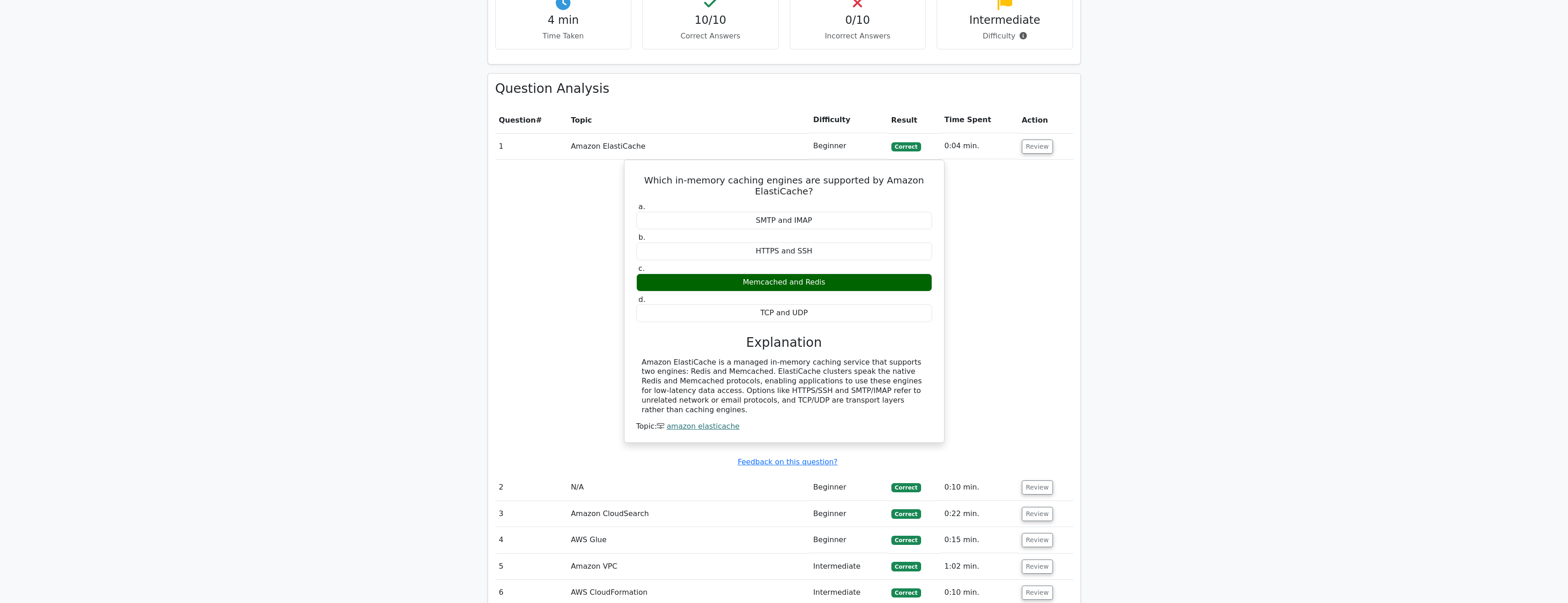
scroll to position [937, 0]
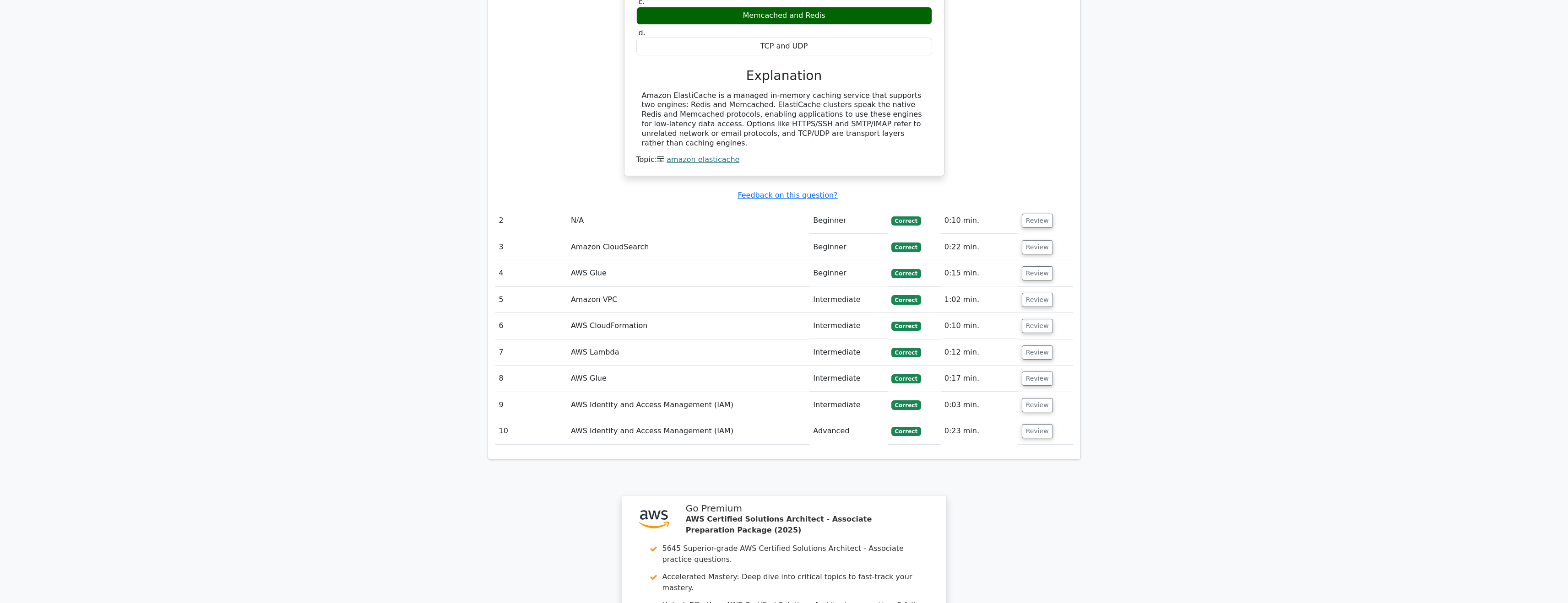
click at [795, 365] on td "AWS Glue" at bounding box center [688, 378] width 242 height 26
drag, startPoint x: 626, startPoint y: 327, endPoint x: 619, endPoint y: 329, distance: 7.3
click at [626, 365] on td "AWS Glue" at bounding box center [688, 378] width 242 height 26
drag, startPoint x: 589, startPoint y: 337, endPoint x: 638, endPoint y: 337, distance: 49.0
click at [590, 365] on td "AWS Glue" at bounding box center [688, 378] width 242 height 26
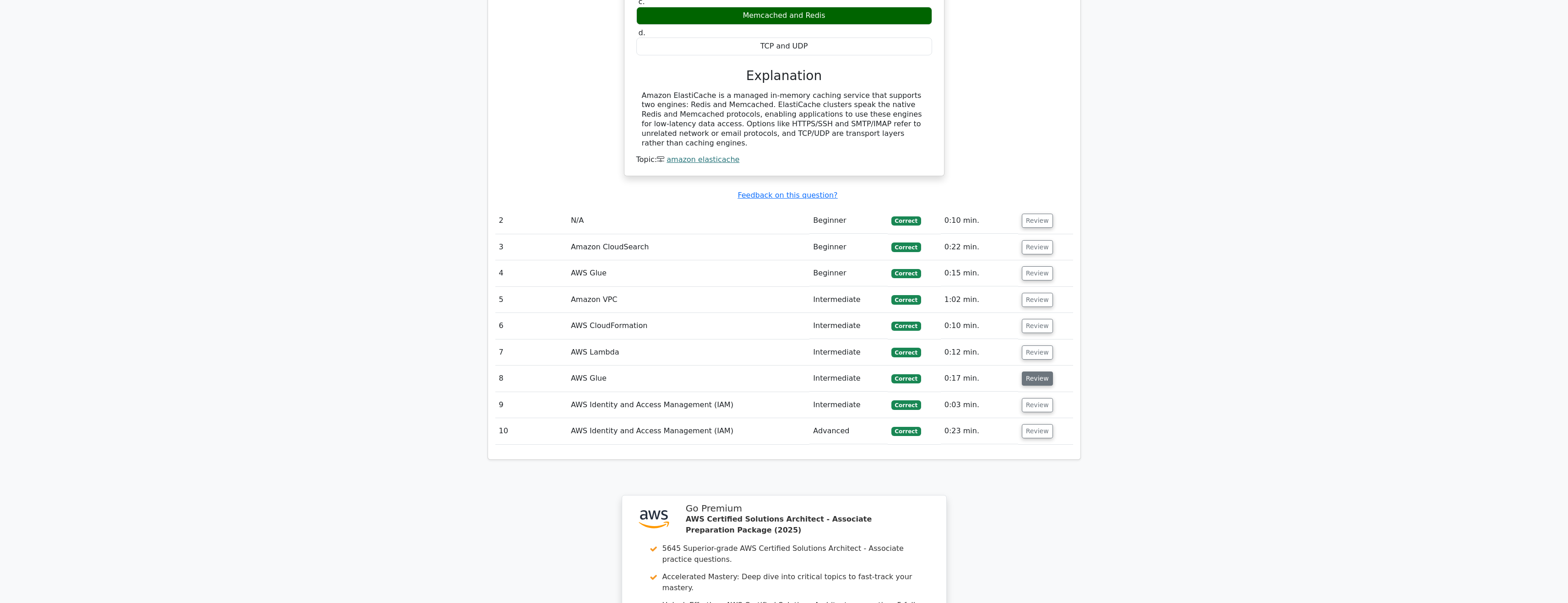
click at [1041, 371] on button "Review" at bounding box center [1037, 378] width 31 height 14
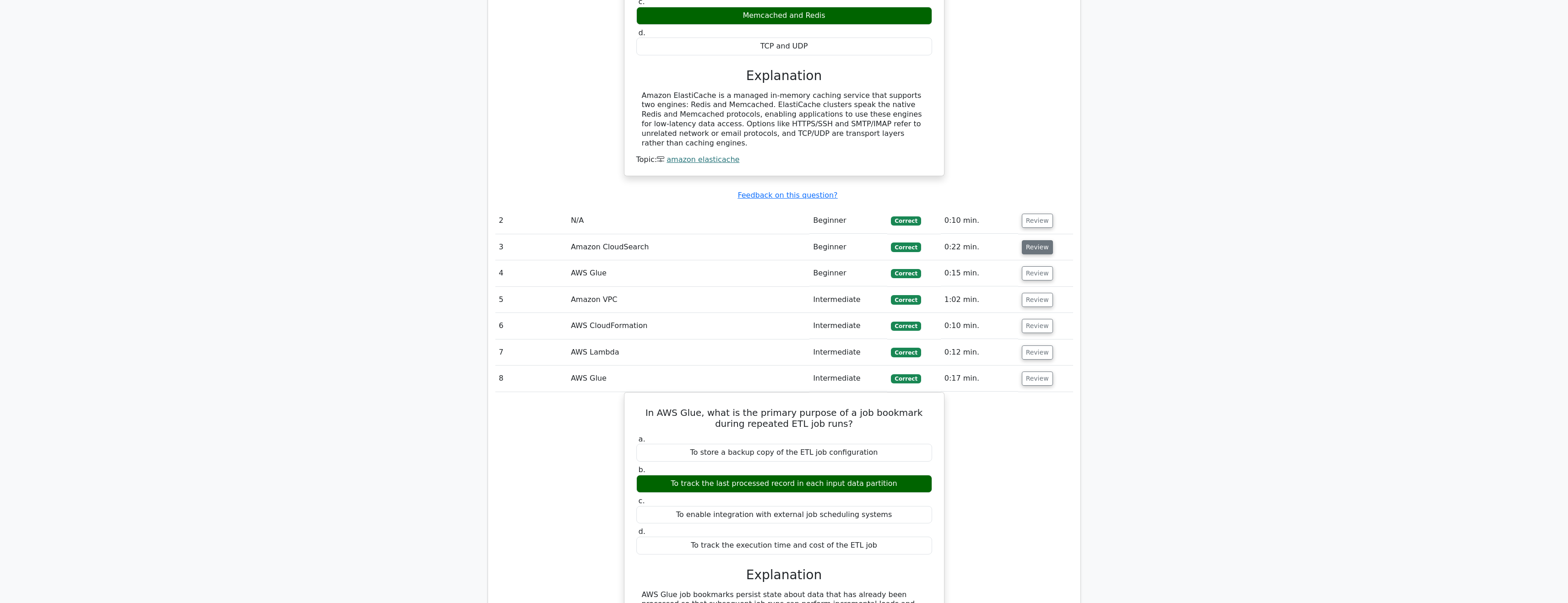
click at [1036, 240] on button "Review" at bounding box center [1037, 247] width 31 height 14
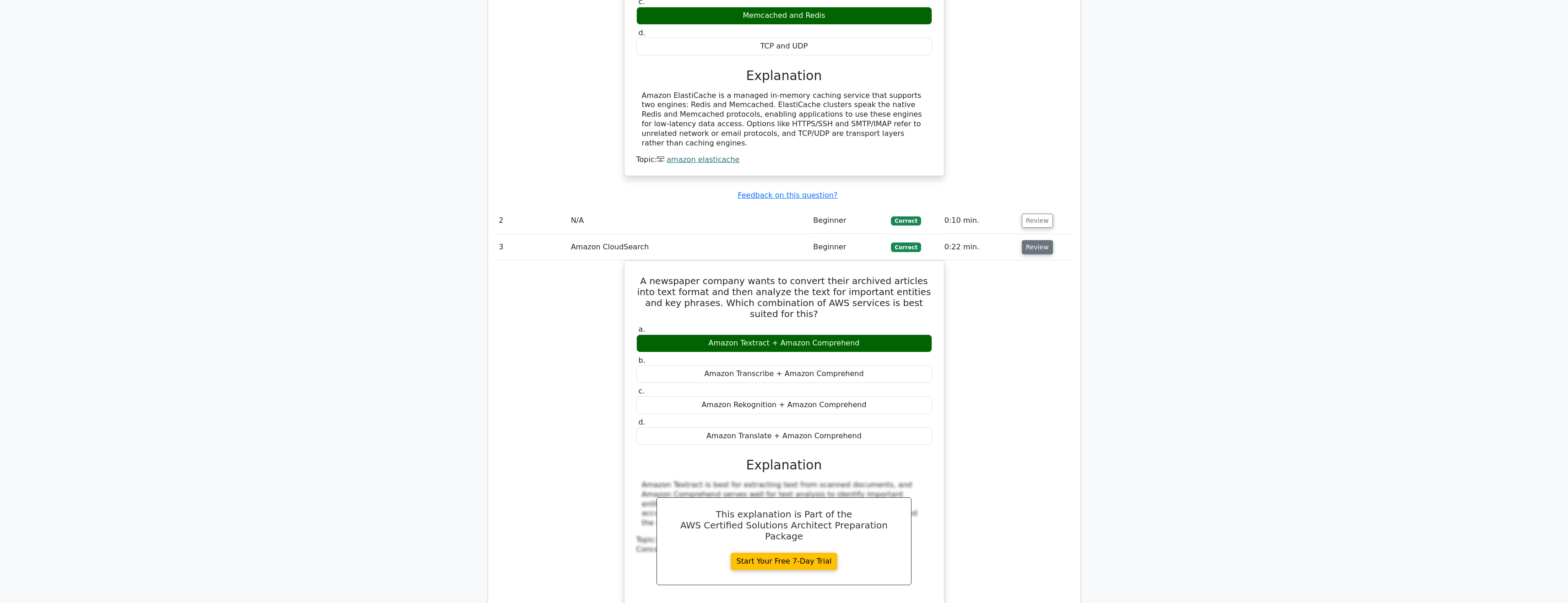
click at [1036, 240] on button "Review" at bounding box center [1037, 247] width 31 height 14
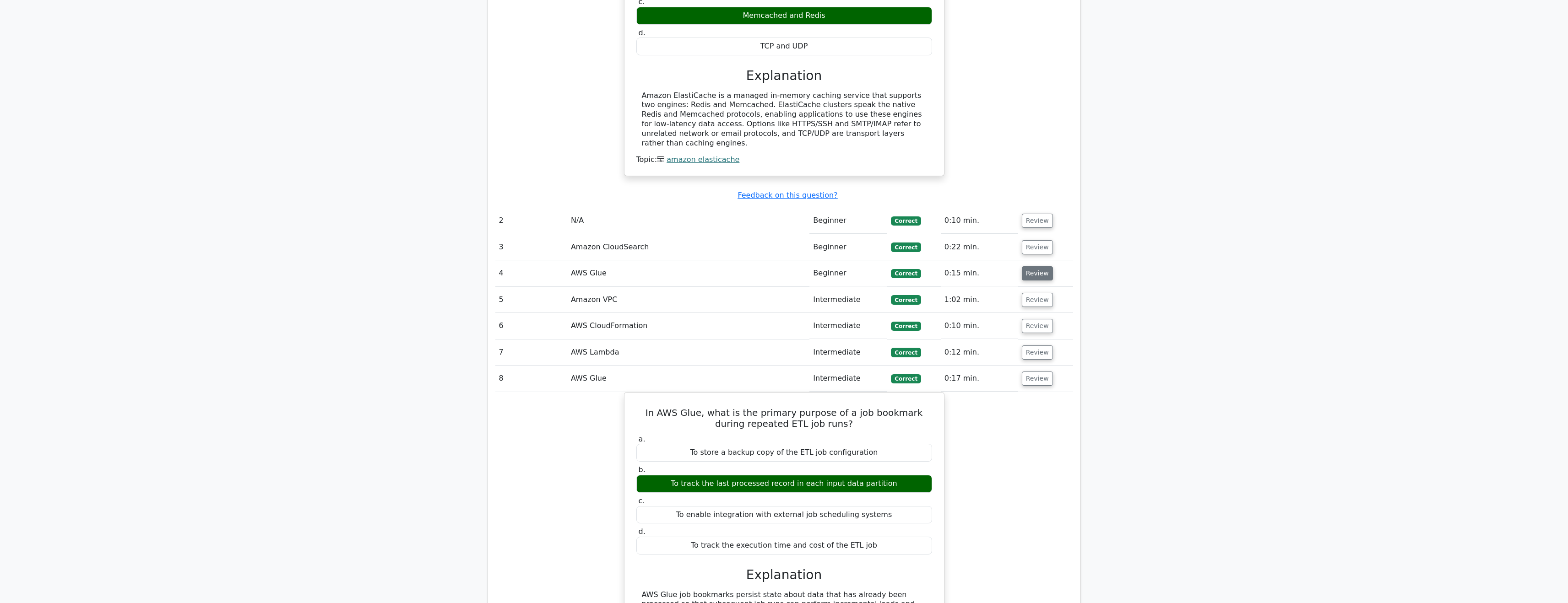
click at [1041, 266] on button "Review" at bounding box center [1037, 273] width 31 height 14
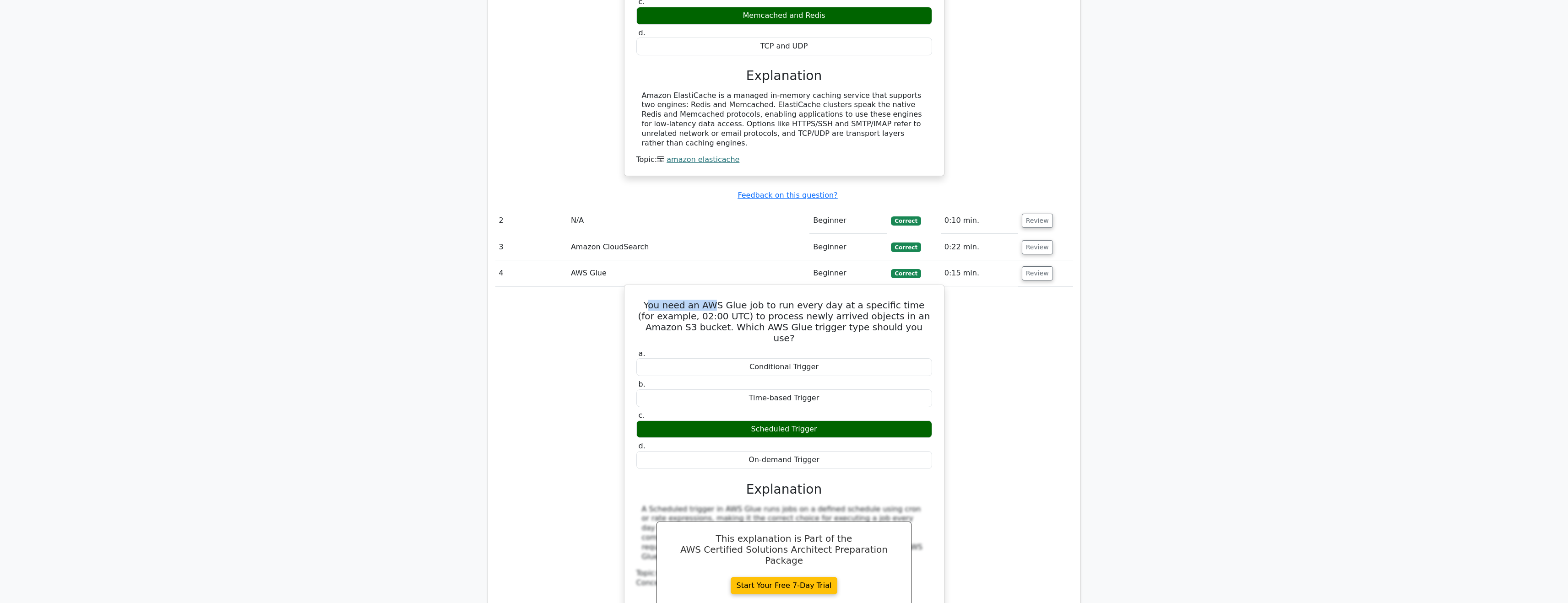
drag, startPoint x: 659, startPoint y: 262, endPoint x: 715, endPoint y: 265, distance: 56.1
click at [715, 299] on h5 "You need an AWS Glue job to run every day at a specific time (for example, 02:0…" at bounding box center [784, 321] width 298 height 44
drag, startPoint x: 681, startPoint y: 257, endPoint x: 764, endPoint y: 260, distance: 83.1
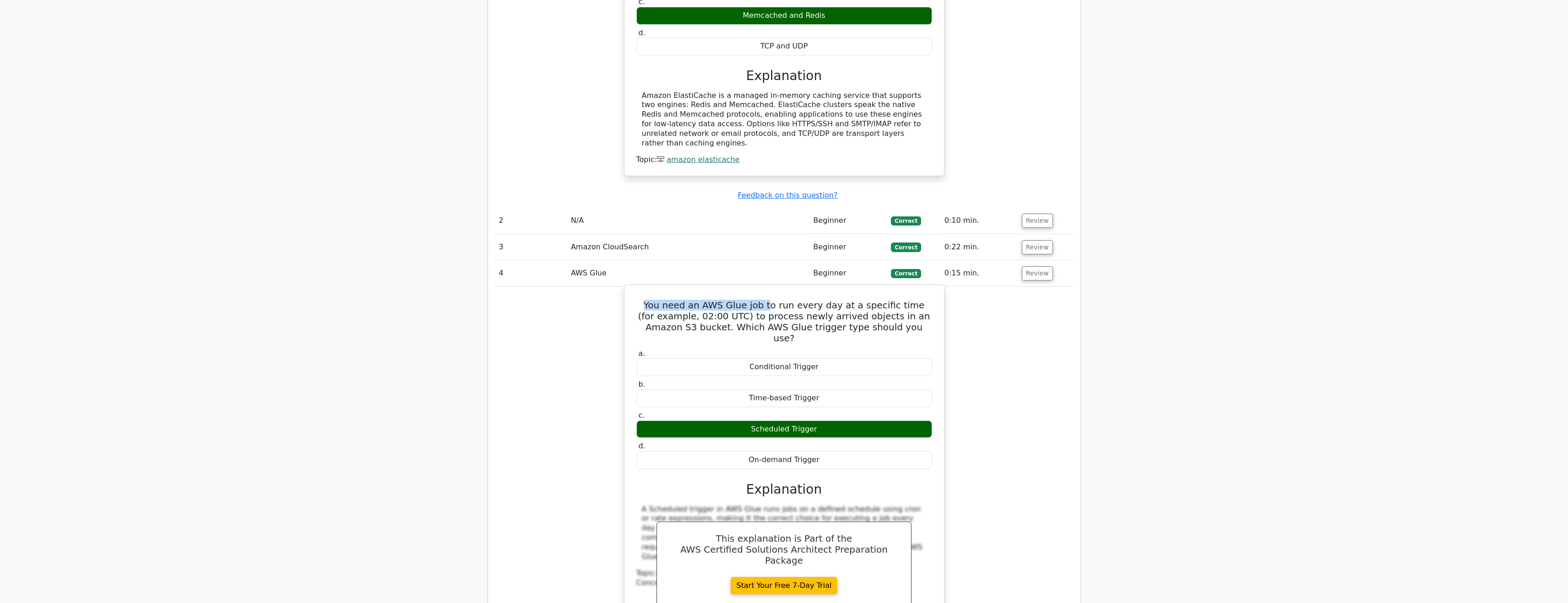
click at [764, 299] on h5 "You need an AWS Glue job to run every day at a specific time (for example, 02:0…" at bounding box center [784, 321] width 298 height 44
drag, startPoint x: 814, startPoint y: 260, endPoint x: 895, endPoint y: 261, distance: 81.0
click at [895, 299] on h5 "You need an AWS Glue job to run every day at a specific time (for example, 02:0…" at bounding box center [784, 321] width 298 height 44
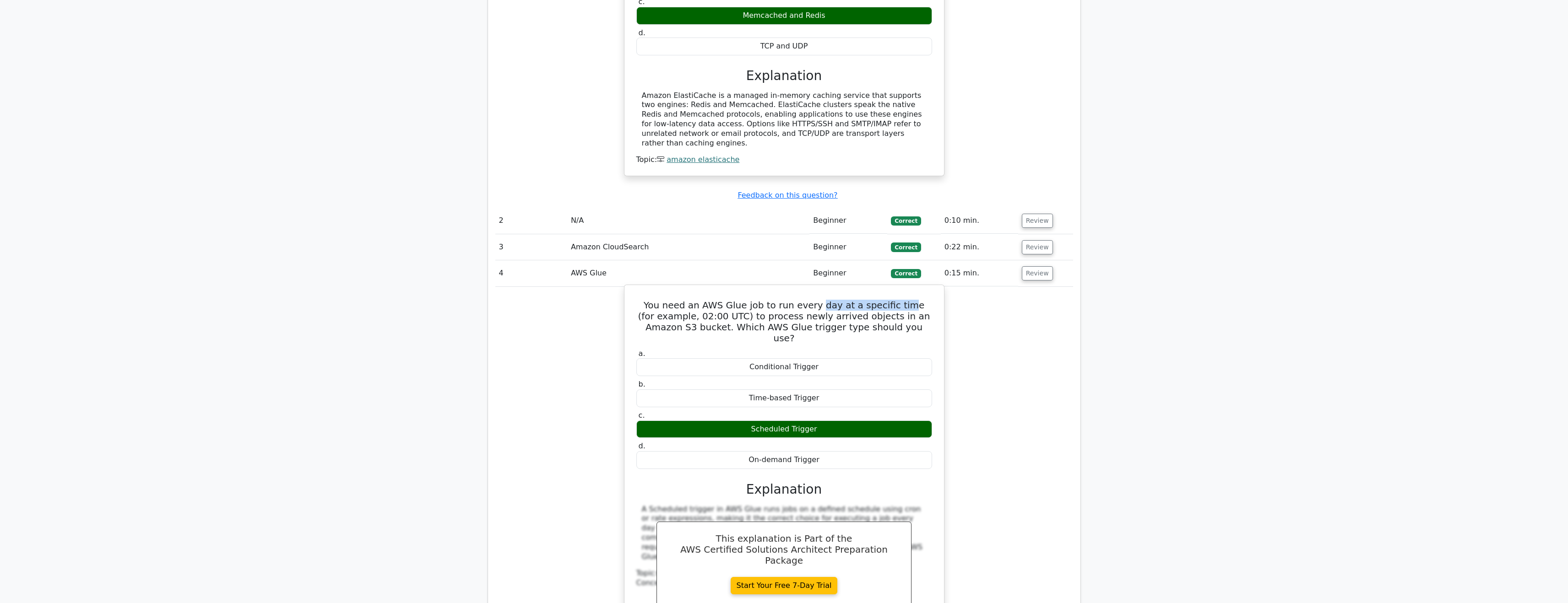
click at [895, 299] on h5 "You need an AWS Glue job to run every day at a specific time (for example, 02:0…" at bounding box center [784, 321] width 298 height 44
drag, startPoint x: 724, startPoint y: 287, endPoint x: 898, endPoint y: 291, distance: 174.0
click at [898, 291] on div "You need an AWS Glue job to run every day at a specific time (for example, 02:0…" at bounding box center [784, 464] width 312 height 351
click at [864, 299] on h5 "You need an AWS Glue job to run every day at a specific time (for example, 02:0…" at bounding box center [784, 321] width 298 height 44
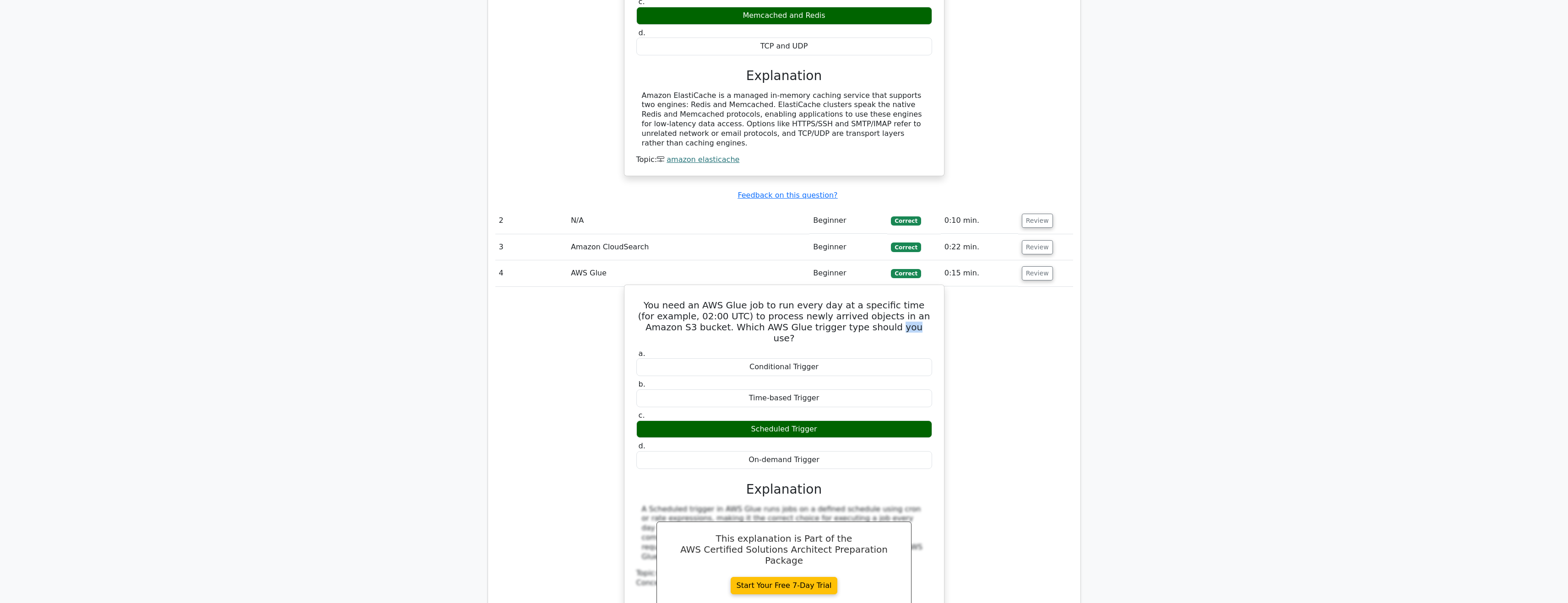
click at [864, 299] on h5 "You need an AWS Glue job to run every day at a specific time (for example, 02:0…" at bounding box center [784, 321] width 298 height 44
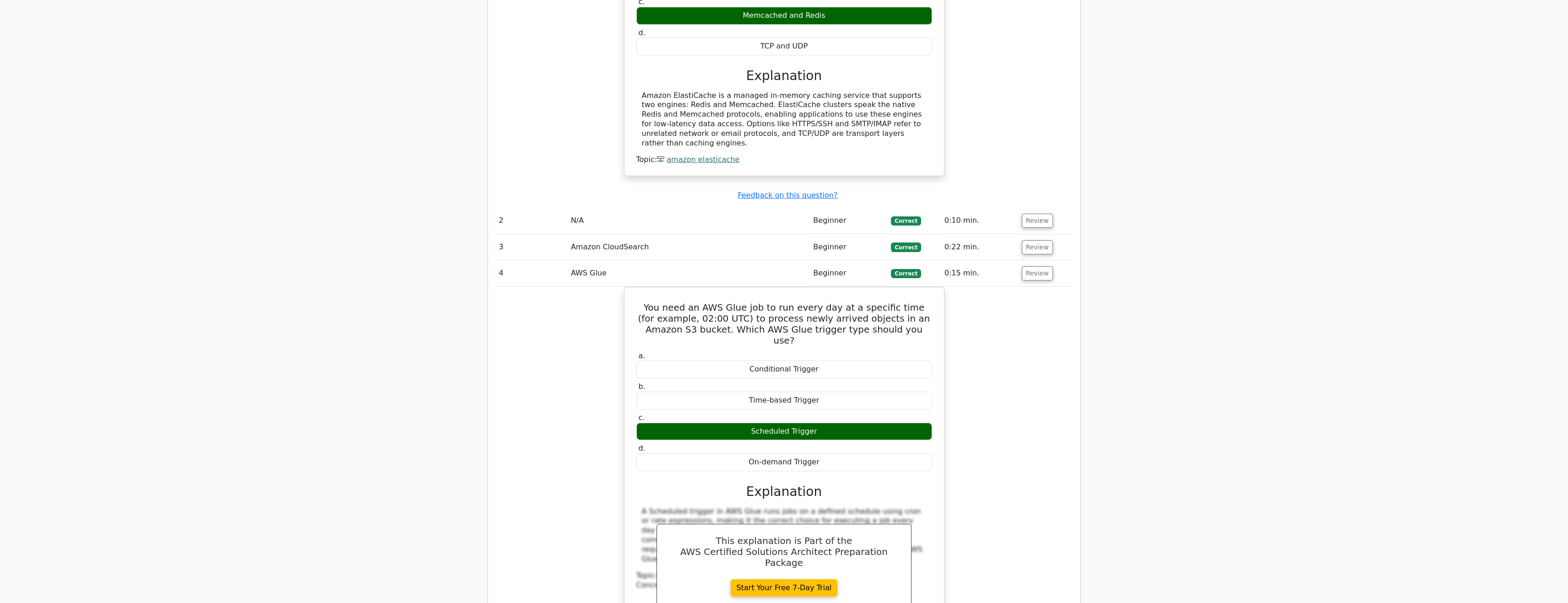
drag, startPoint x: 995, startPoint y: 235, endPoint x: 1044, endPoint y: 238, distance: 49.1
click at [998, 260] on td "0:15 min." at bounding box center [979, 273] width 78 height 26
click at [1029, 266] on button "Review" at bounding box center [1037, 273] width 31 height 14
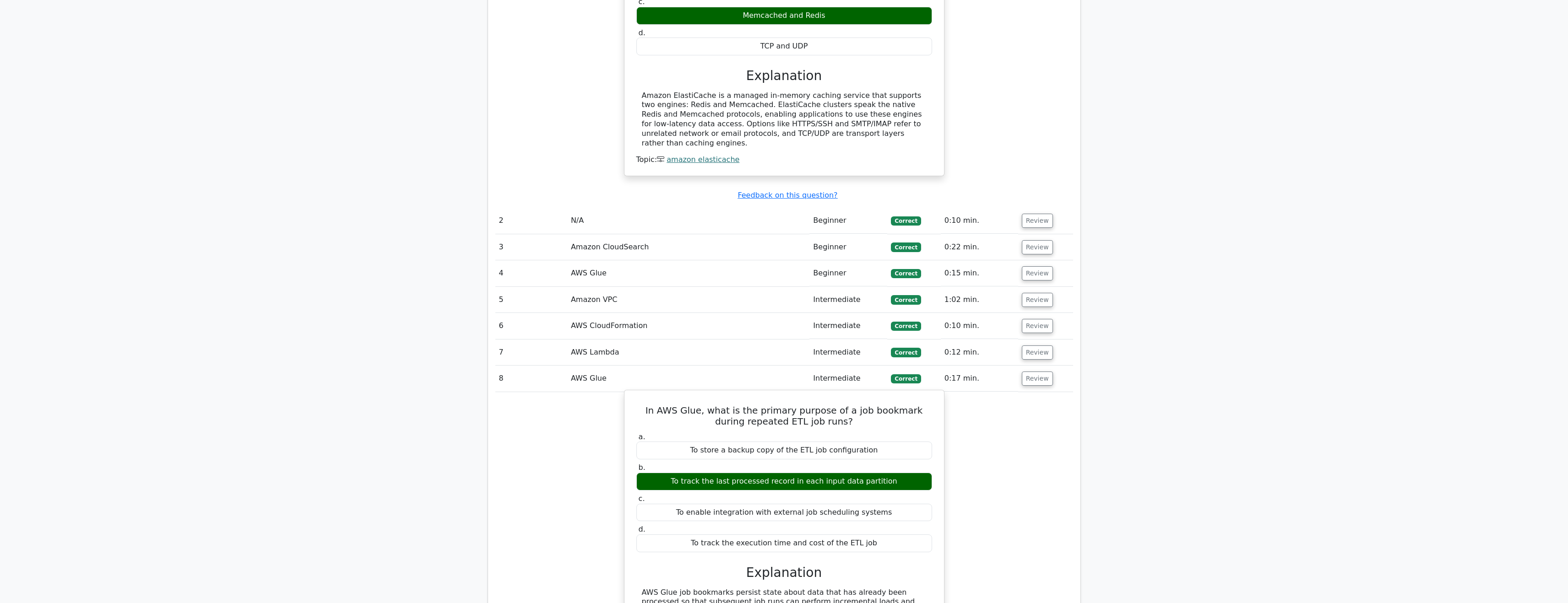
scroll to position [1036, 0]
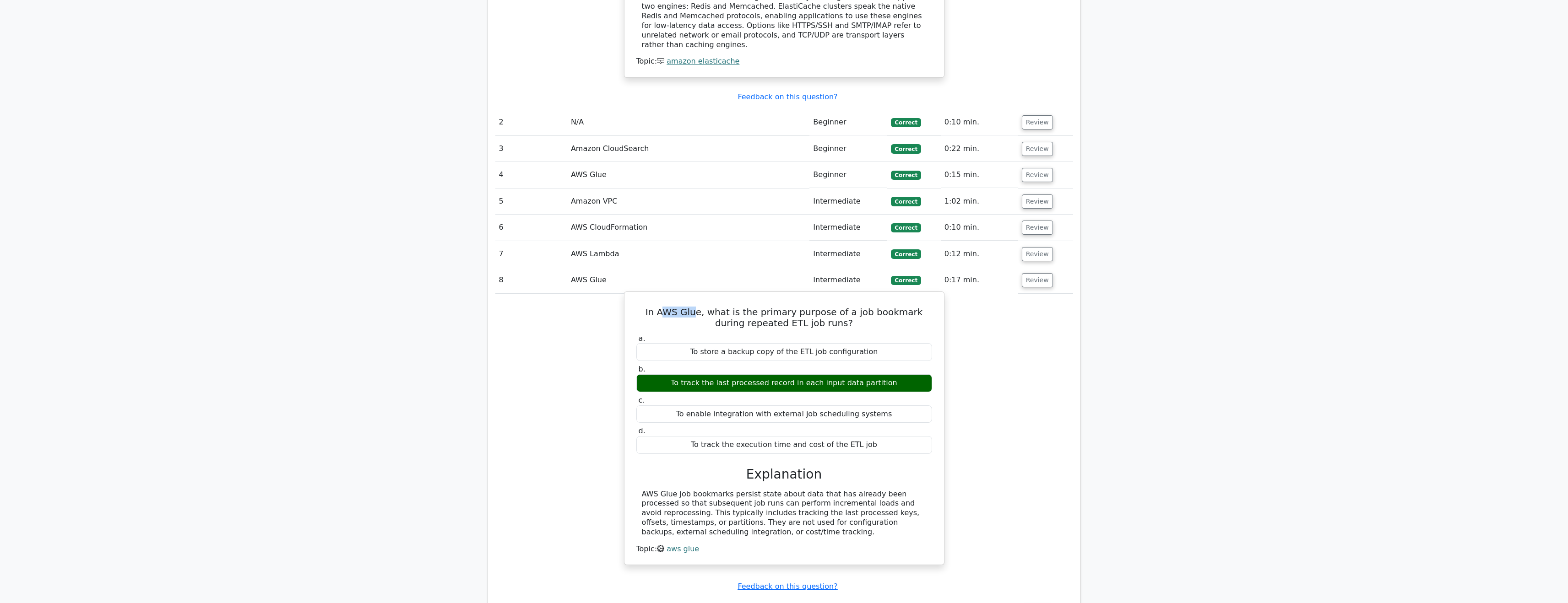
drag, startPoint x: 666, startPoint y: 268, endPoint x: 694, endPoint y: 271, distance: 28.2
click at [694, 307] on h5 "In AWS Glue, what is the primary purpose of a job bookmark during repeated ETL …" at bounding box center [784, 318] width 298 height 22
drag, startPoint x: 702, startPoint y: 267, endPoint x: 799, endPoint y: 269, distance: 97.0
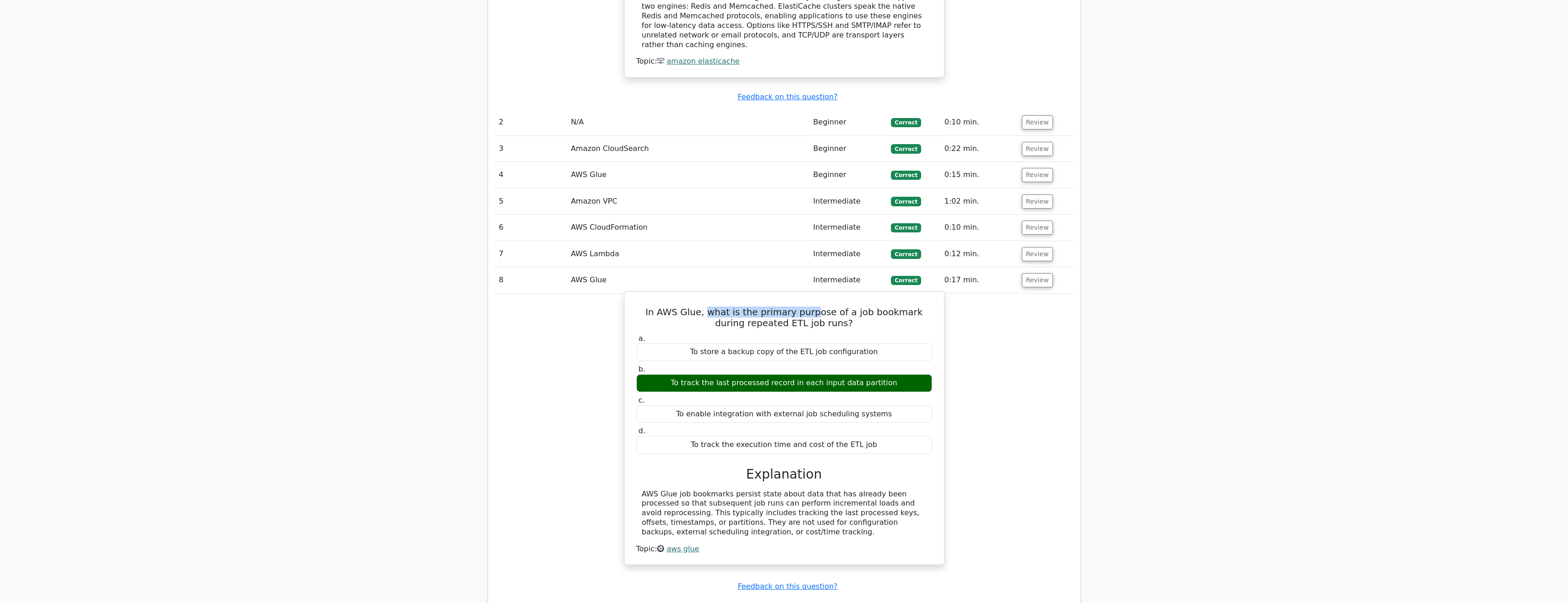
click at [799, 307] on h5 "In AWS Glue, what is the primary purpose of a job bookmark during repeated ETL …" at bounding box center [784, 318] width 298 height 22
drag, startPoint x: 856, startPoint y: 268, endPoint x: 891, endPoint y: 271, distance: 35.1
click at [891, 307] on h5 "In AWS Glue, what is the primary purpose of a job bookmark during repeated ETL …" at bounding box center [784, 318] width 298 height 22
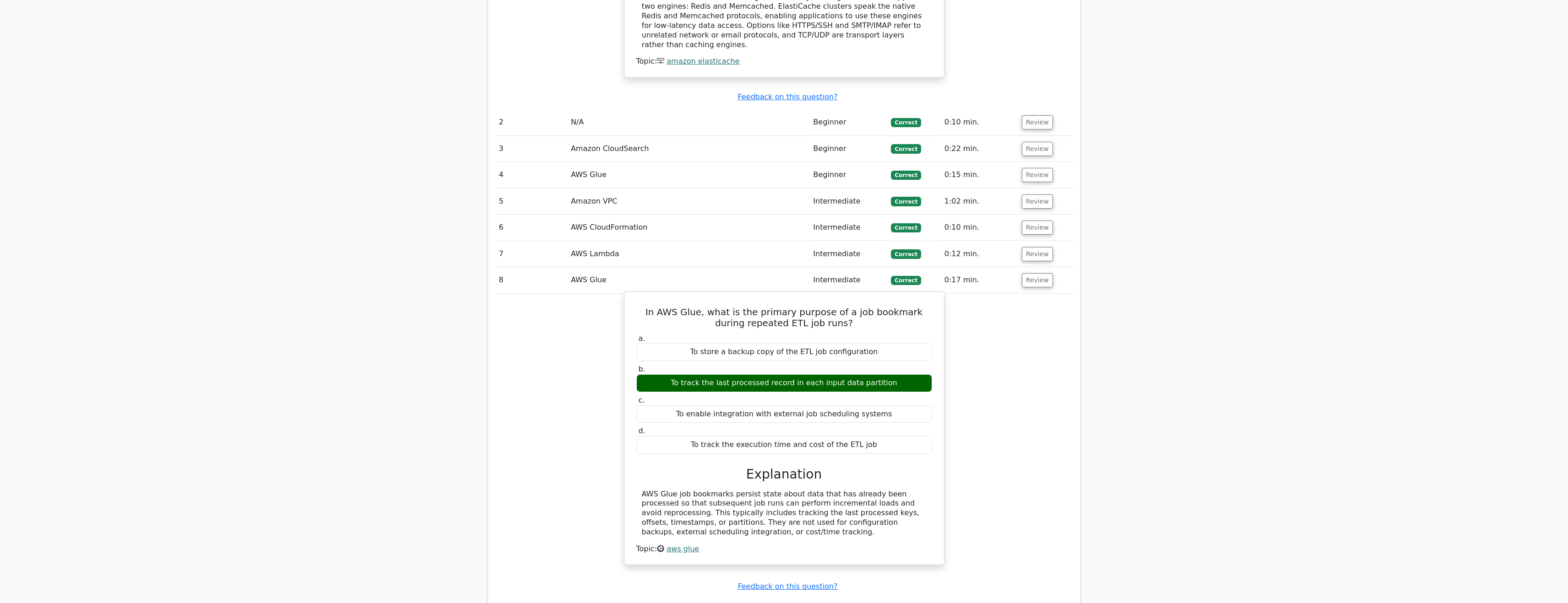
click at [891, 307] on h5 "In AWS Glue, what is the primary purpose of a job bookmark during repeated ETL …" at bounding box center [784, 318] width 298 height 22
drag, startPoint x: 697, startPoint y: 343, endPoint x: 778, endPoint y: 341, distance: 81.0
click at [778, 375] on div "To track the last processed record in each input data partition" at bounding box center [784, 383] width 296 height 18
click at [726, 375] on div "To track the last processed record in each input data partition" at bounding box center [784, 383] width 296 height 18
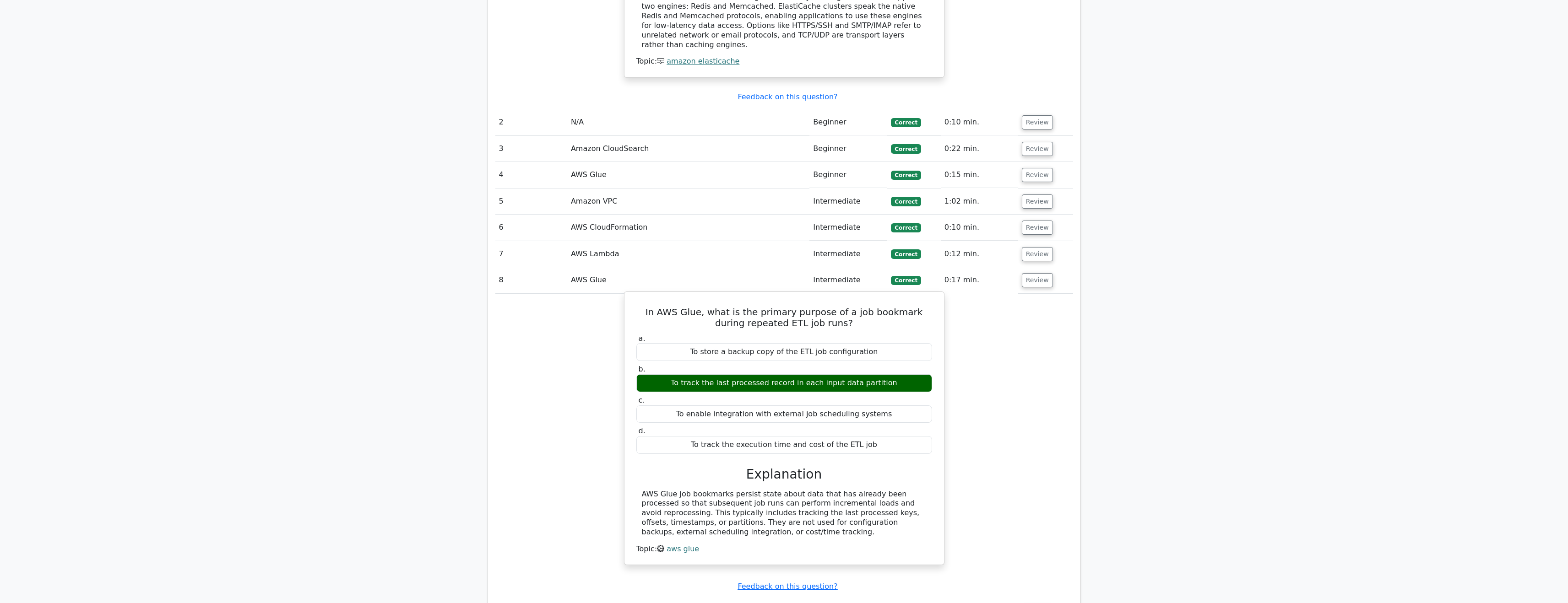
click at [726, 375] on div "To track the last processed record in each input data partition" at bounding box center [784, 383] width 296 height 18
click at [1053, 267] on td "Review" at bounding box center [1045, 280] width 55 height 26
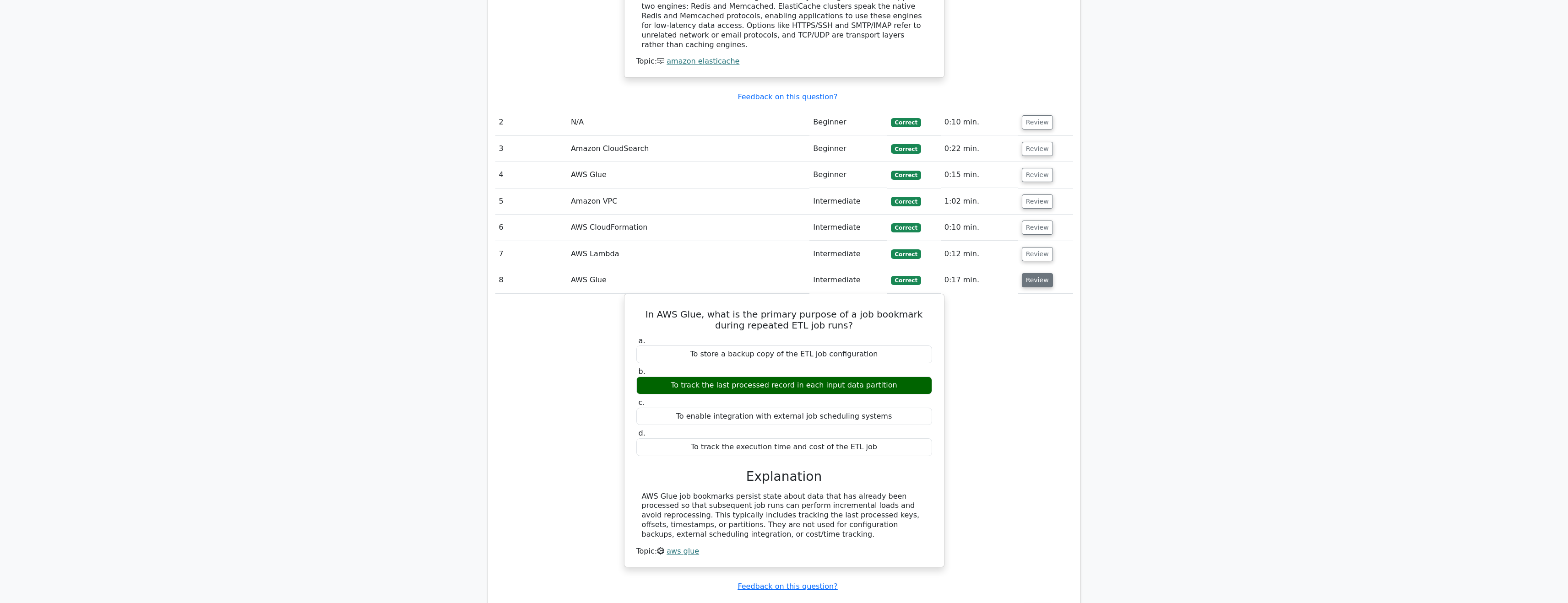
click at [1045, 273] on button "Review" at bounding box center [1037, 280] width 31 height 14
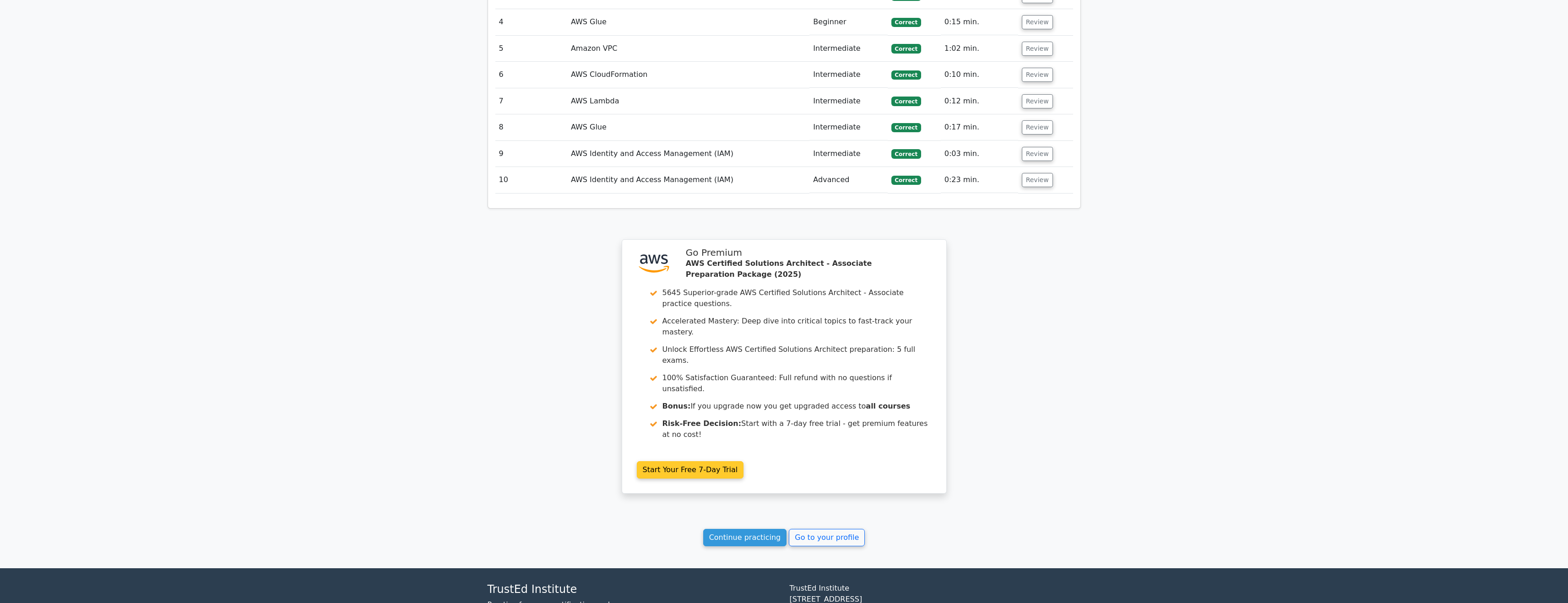
scroll to position [1043, 0]
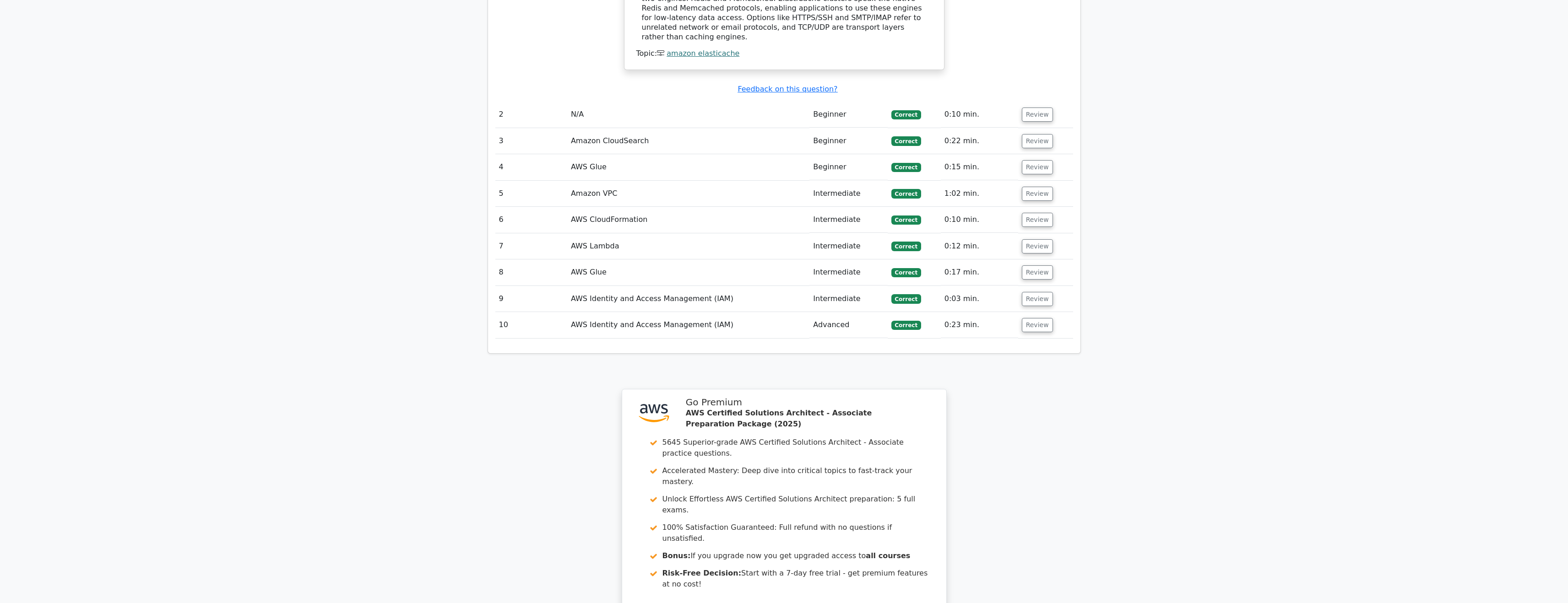
click at [603, 181] on td "Amazon VPC" at bounding box center [688, 194] width 242 height 26
click at [604, 181] on td "Amazon VPC" at bounding box center [688, 194] width 242 height 26
click at [1036, 187] on button "Review" at bounding box center [1037, 194] width 31 height 14
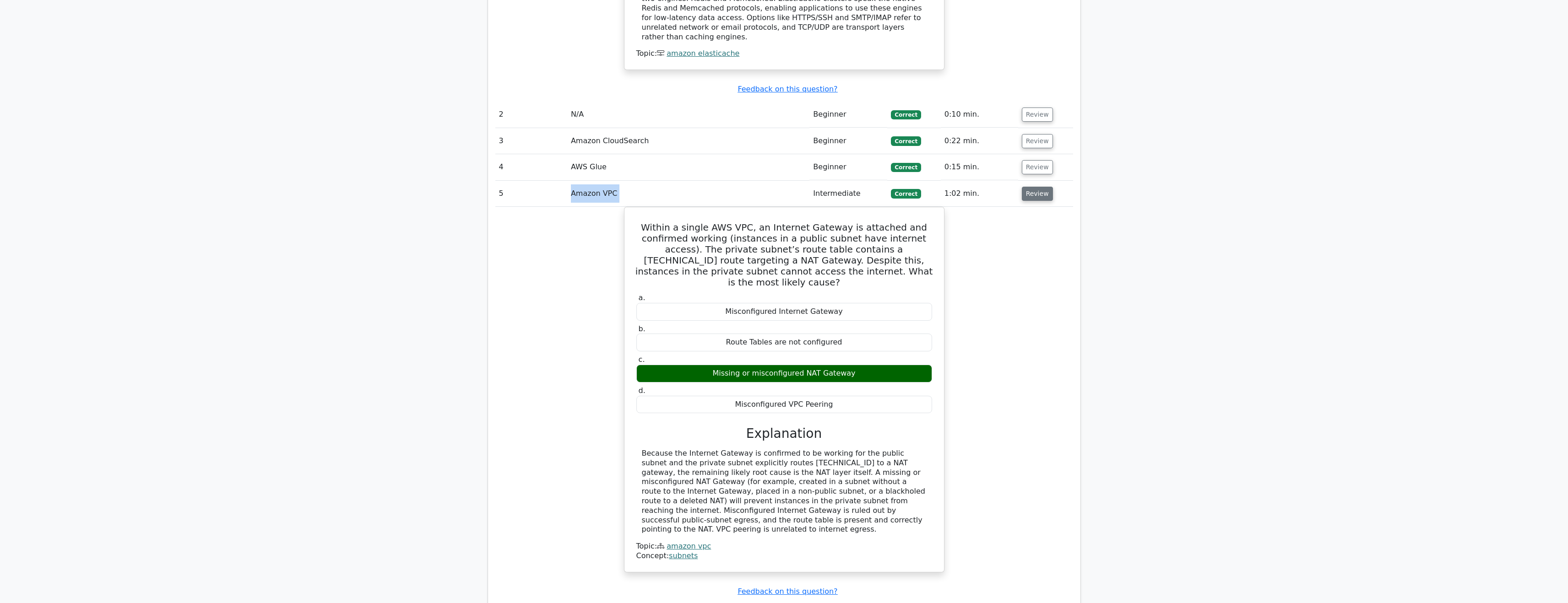
click at [1036, 187] on button "Review" at bounding box center [1037, 194] width 31 height 14
